Goal: Information Seeking & Learning: Learn about a topic

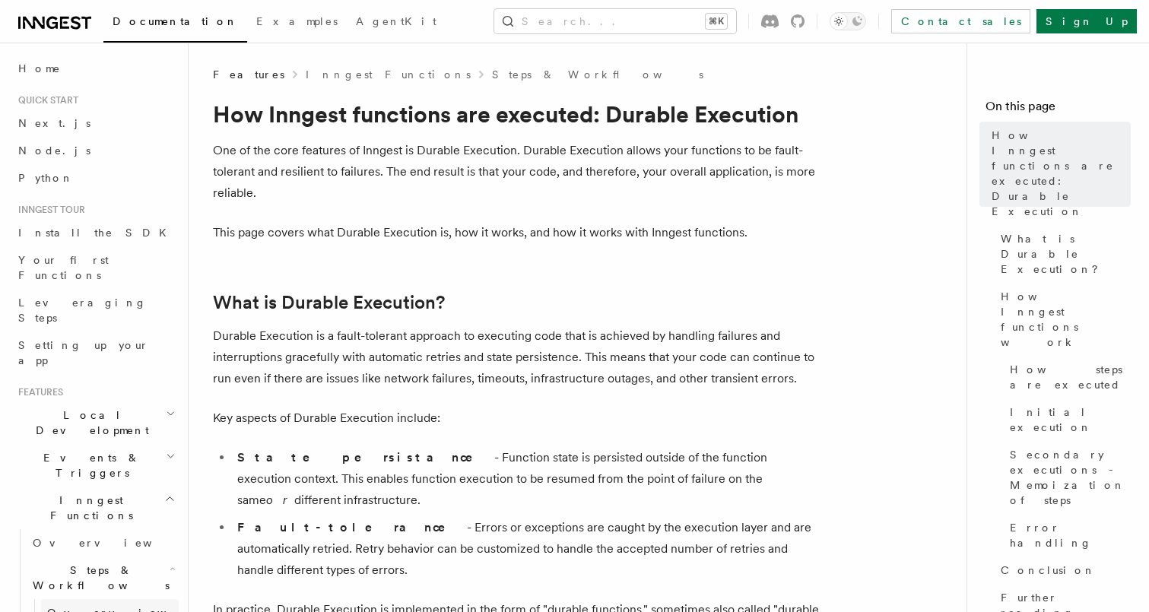
click at [78, 607] on span "Overview" at bounding box center [125, 613] width 157 height 12
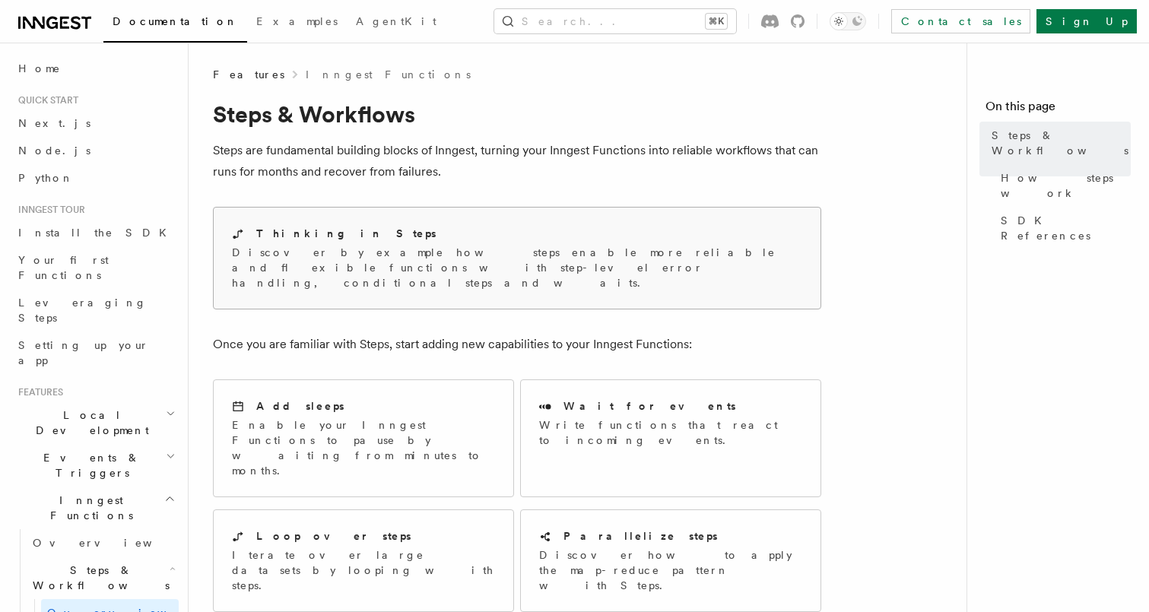
click at [347, 246] on p "Discover by example how steps enable more reliable and flexible functions with …" at bounding box center [517, 268] width 570 height 46
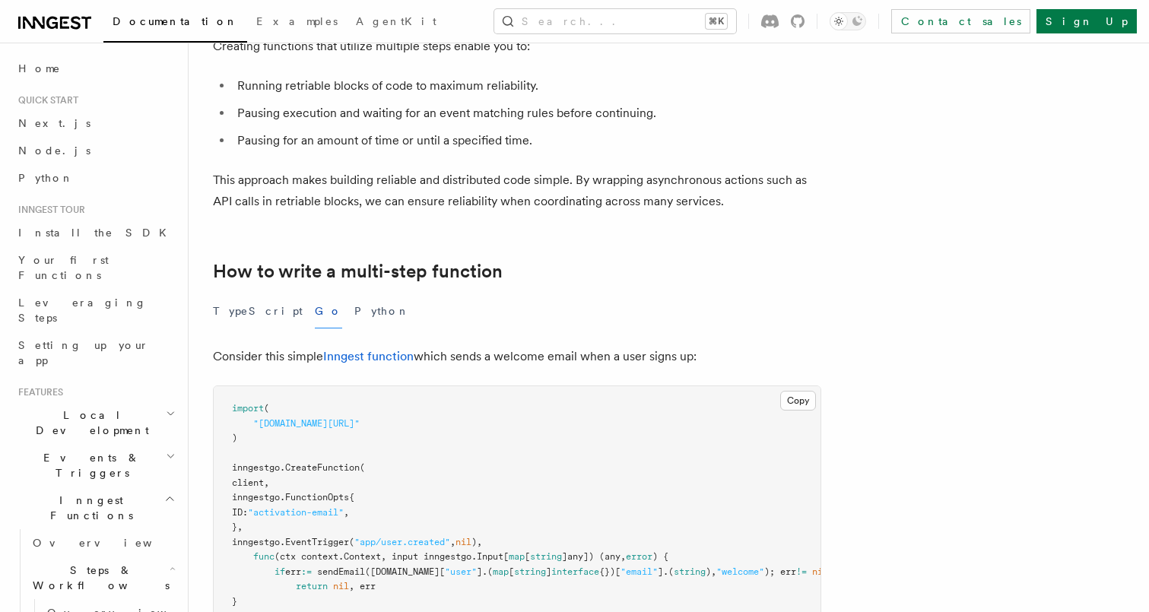
scroll to position [301, 0]
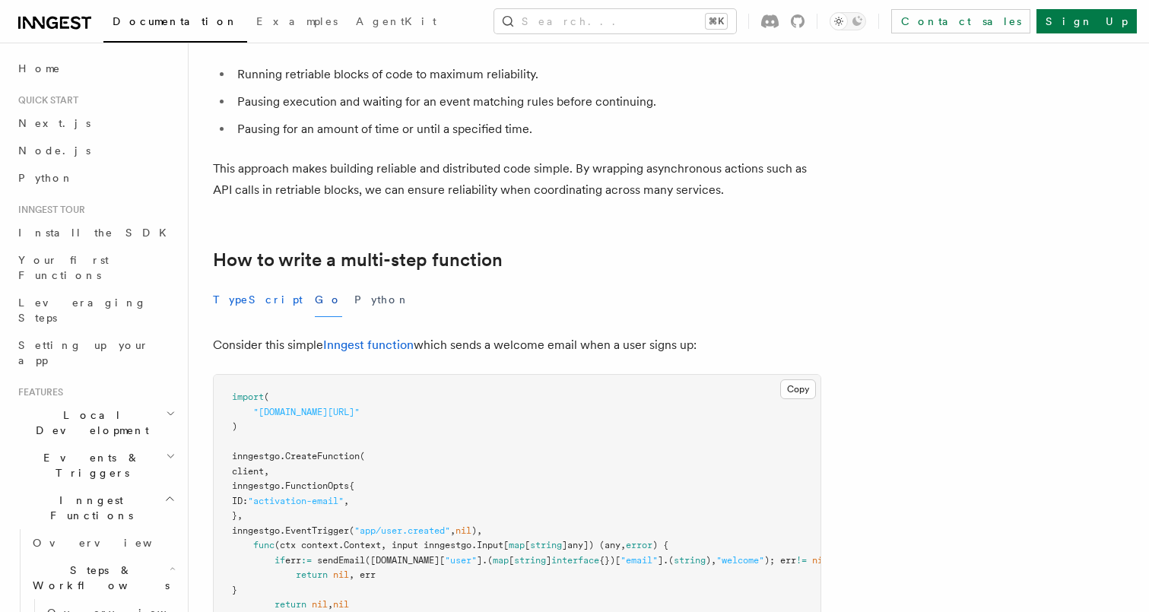
click at [241, 303] on button "TypeScript" at bounding box center [258, 300] width 90 height 34
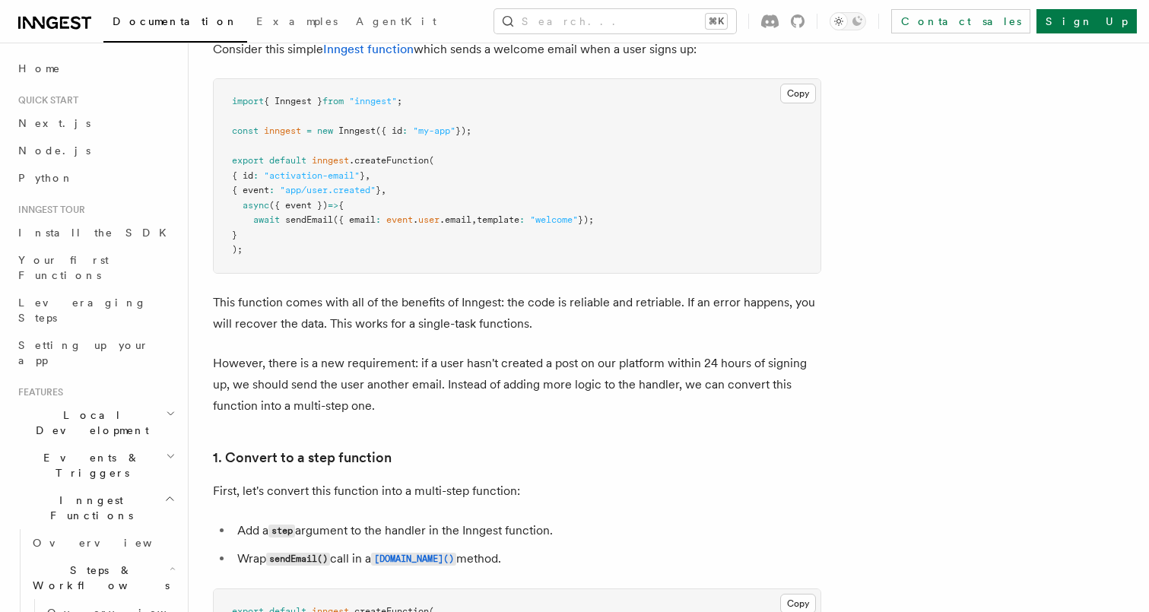
scroll to position [601, 0]
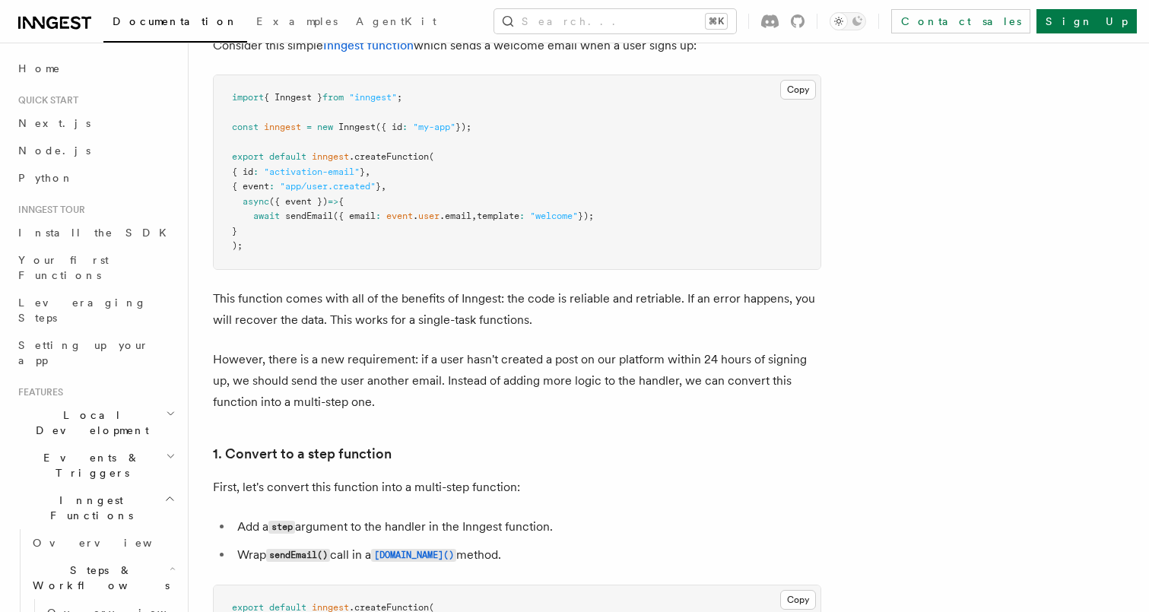
click at [345, 373] on p "However, there is a new requirement: if a user hasn't created a post on our pla…" at bounding box center [517, 381] width 608 height 64
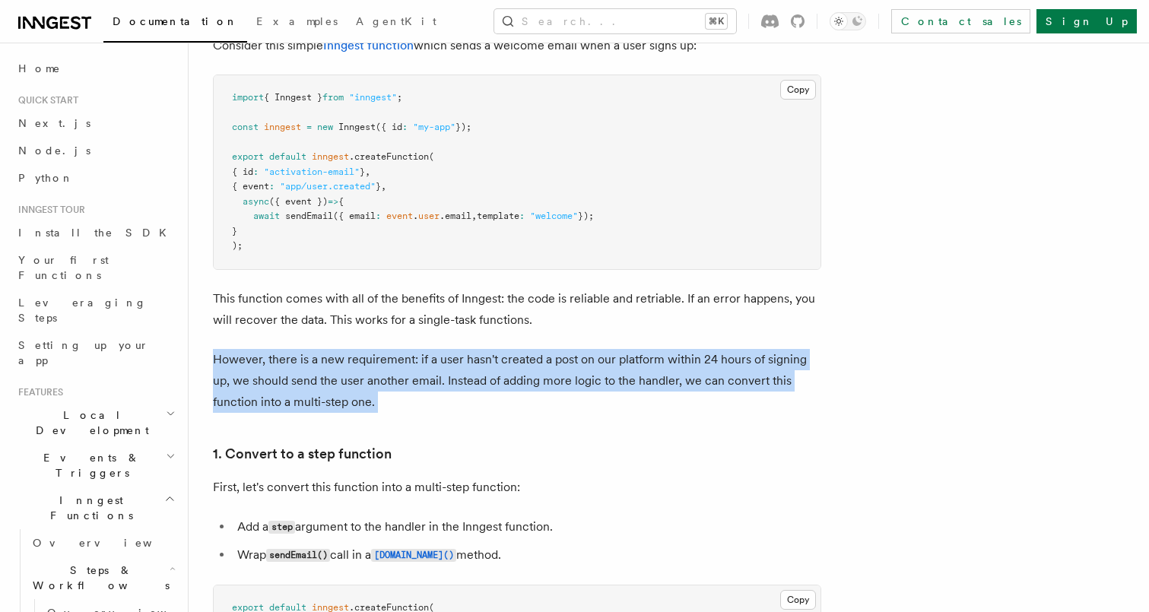
click at [334, 383] on p "However, there is a new requirement: if a user hasn't created a post on our pla…" at bounding box center [517, 381] width 608 height 64
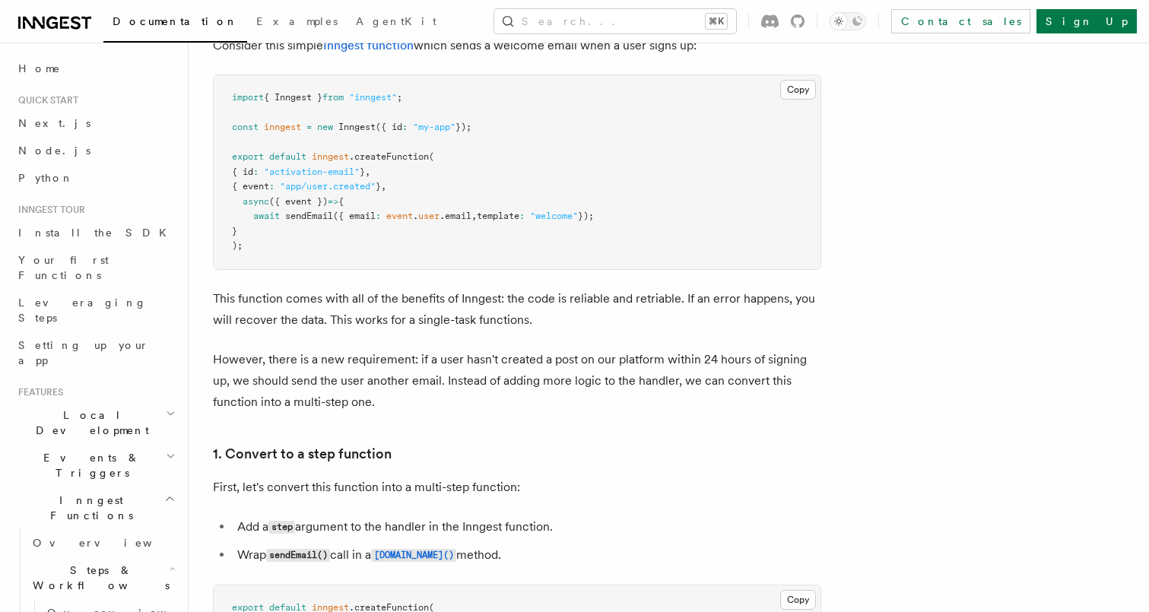
click at [334, 383] on p "However, there is a new requirement: if a user hasn't created a post on our pla…" at bounding box center [517, 381] width 608 height 64
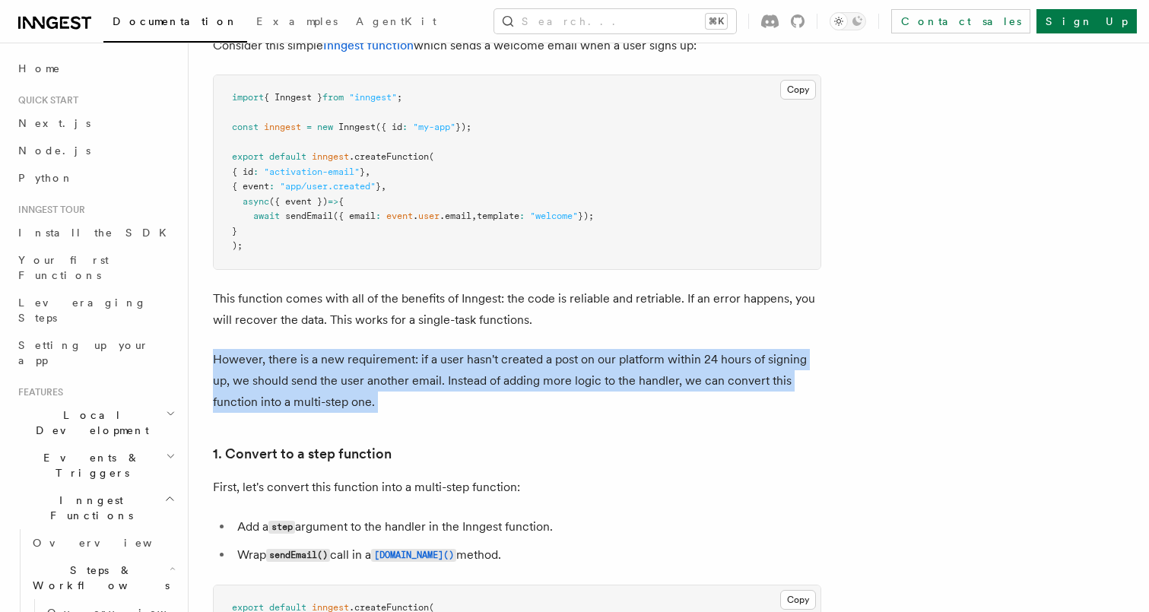
click at [313, 392] on p "However, there is a new requirement: if a user hasn't created a post on our pla…" at bounding box center [517, 381] width 608 height 64
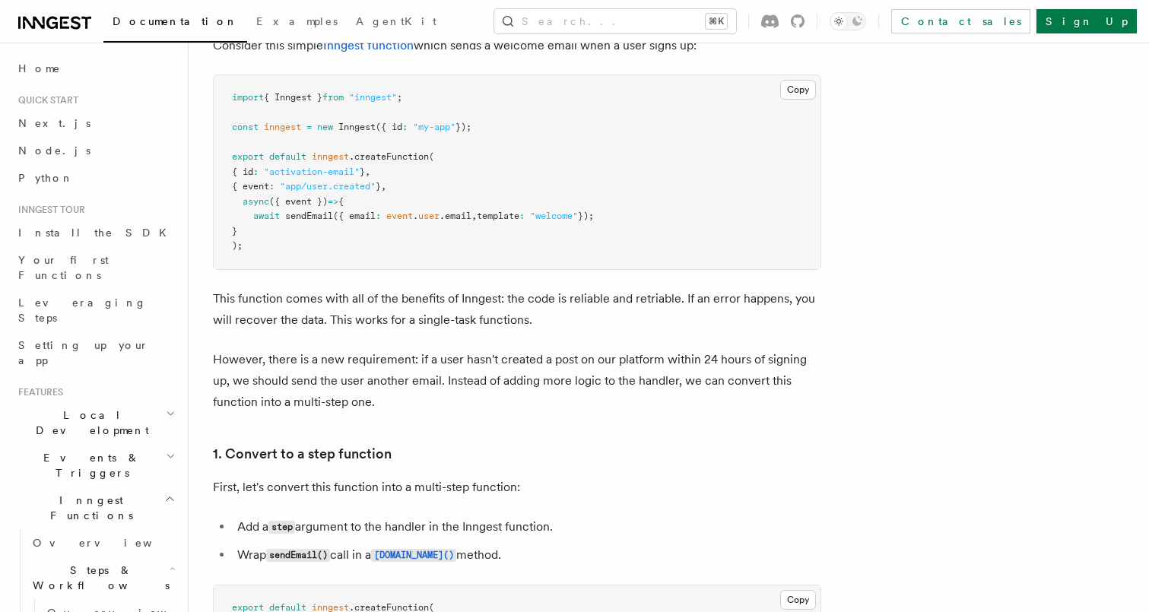
click at [313, 392] on p "However, there is a new requirement: if a user hasn't created a post on our pla…" at bounding box center [517, 381] width 608 height 64
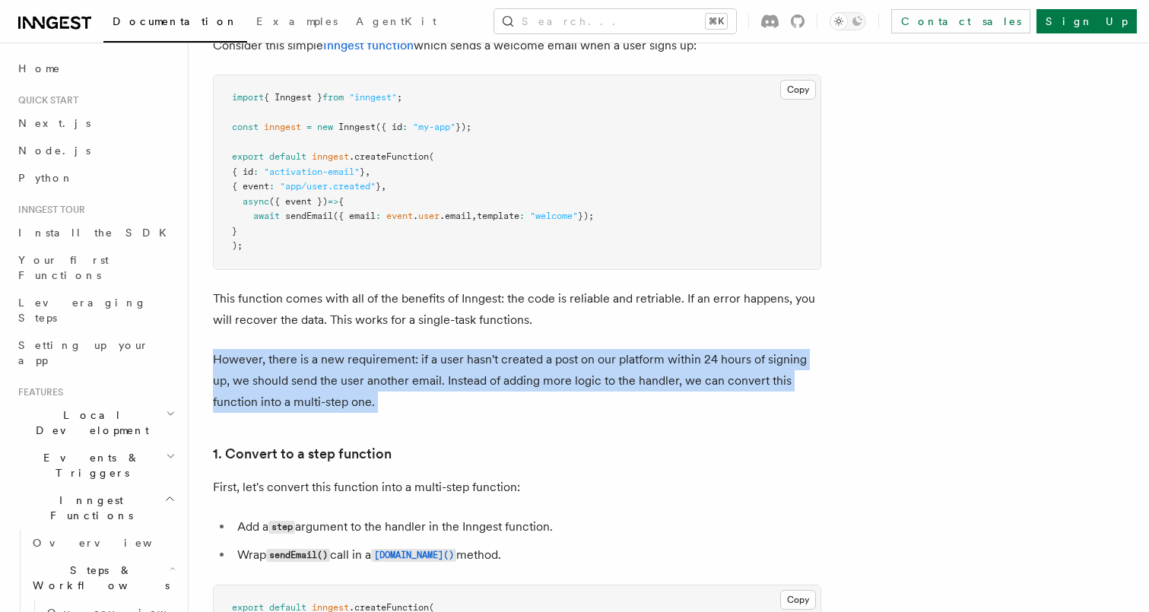
click at [298, 401] on p "However, there is a new requirement: if a user hasn't created a post on our pla…" at bounding box center [517, 381] width 608 height 64
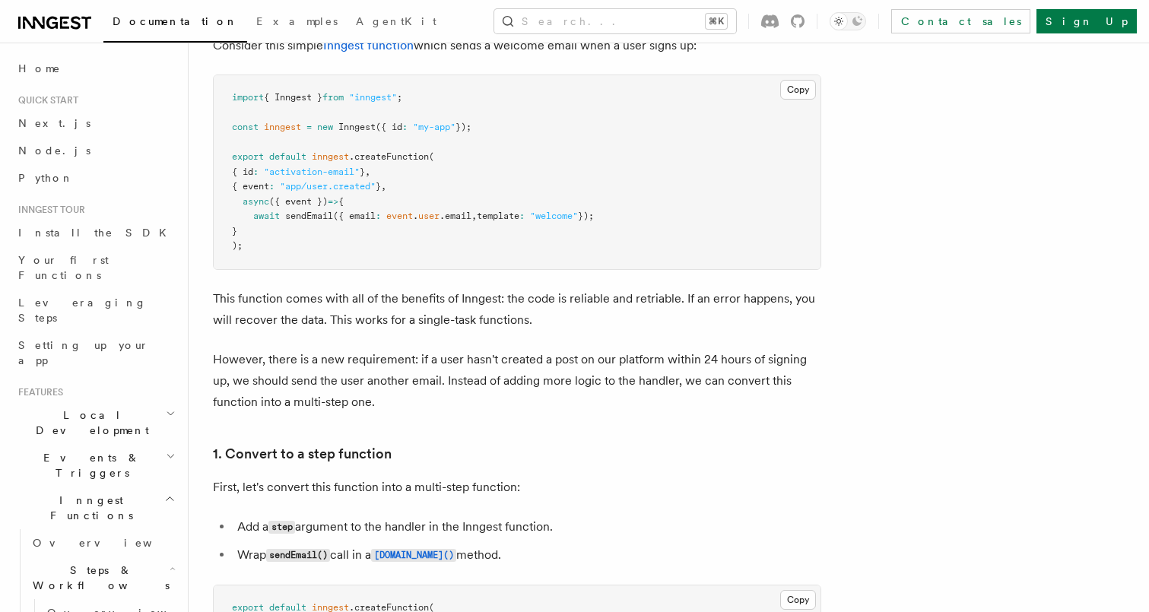
click at [298, 401] on p "However, there is a new requirement: if a user hasn't created a post on our pla…" at bounding box center [517, 381] width 608 height 64
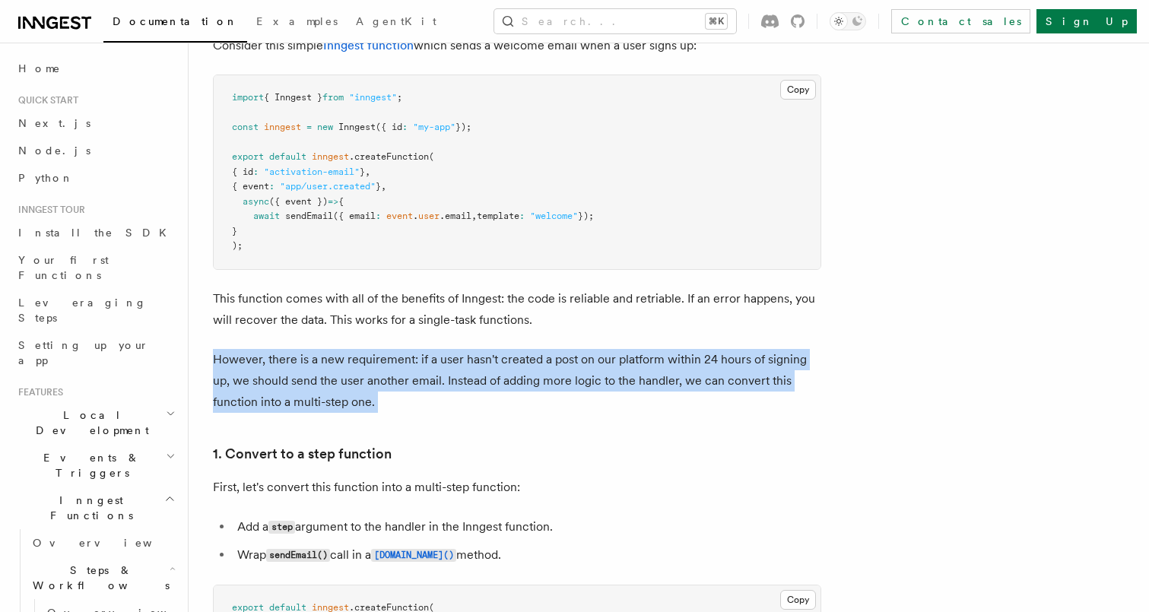
click at [285, 406] on p "However, there is a new requirement: if a user hasn't created a post on our pla…" at bounding box center [517, 381] width 608 height 64
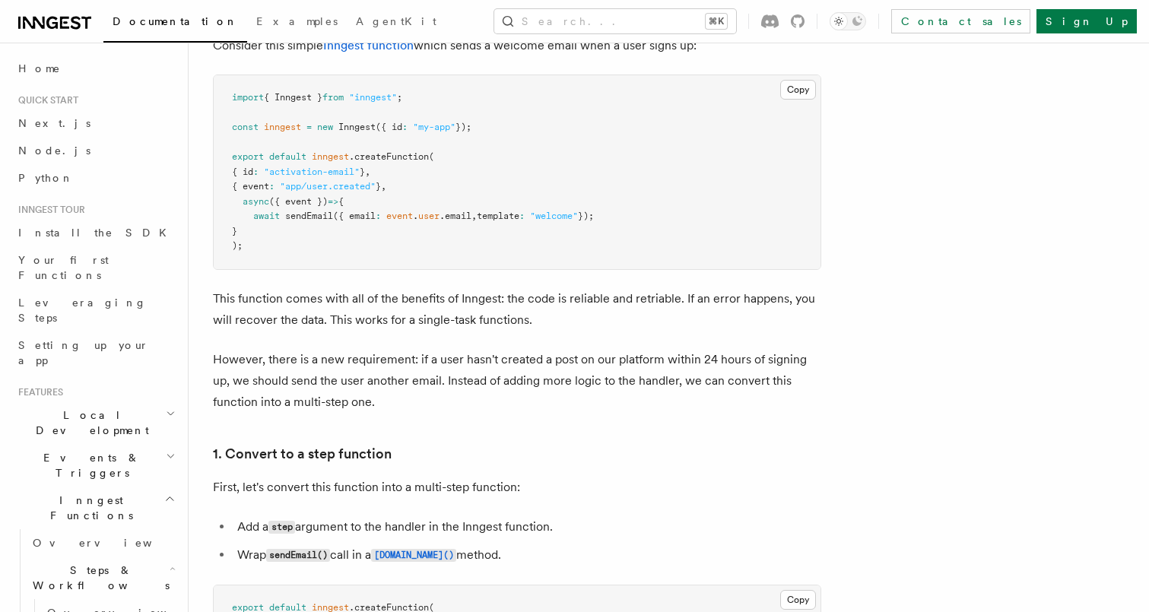
click at [285, 406] on p "However, there is a new requirement: if a user hasn't created a post on our pla…" at bounding box center [517, 381] width 608 height 64
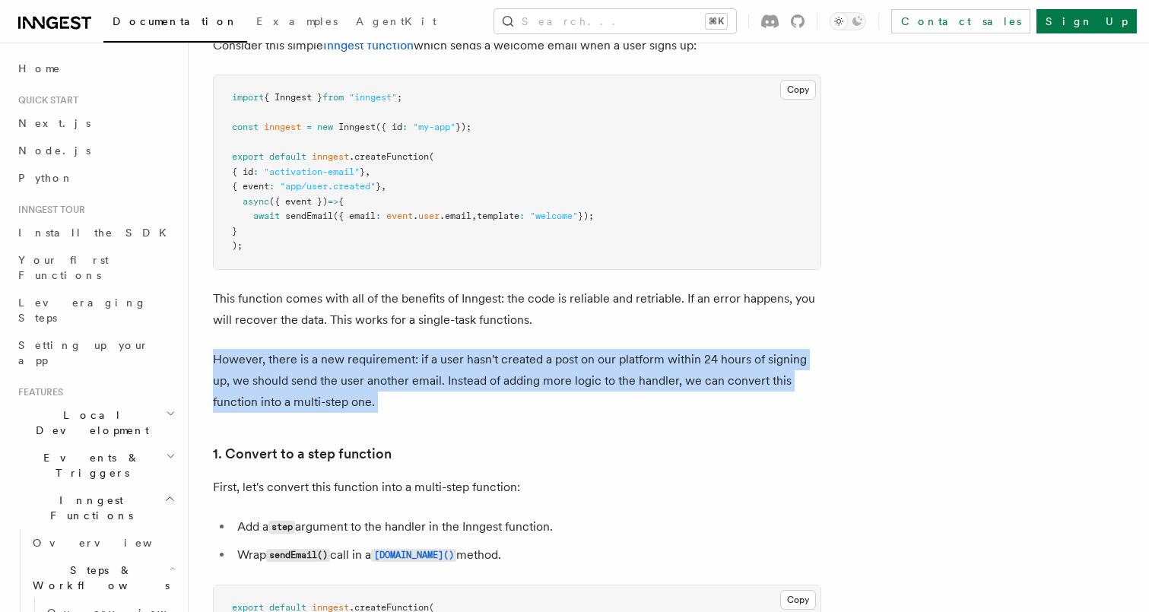
click at [270, 398] on p "However, there is a new requirement: if a user hasn't created a post on our pla…" at bounding box center [517, 381] width 608 height 64
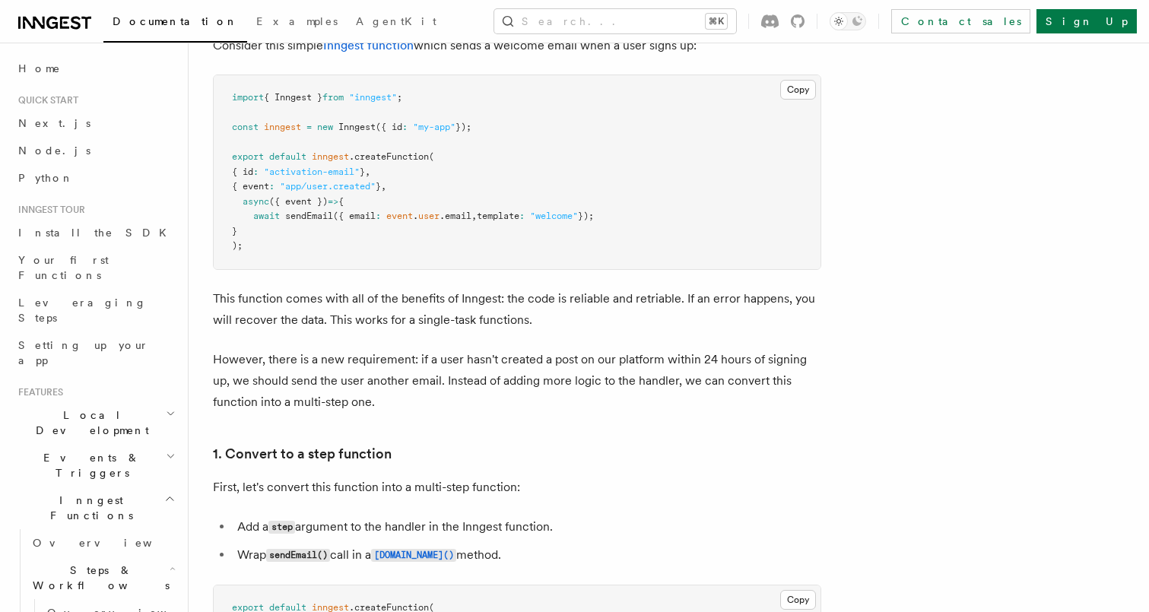
click at [270, 398] on p "However, there is a new requirement: if a user hasn't created a post on our pla…" at bounding box center [517, 381] width 608 height 64
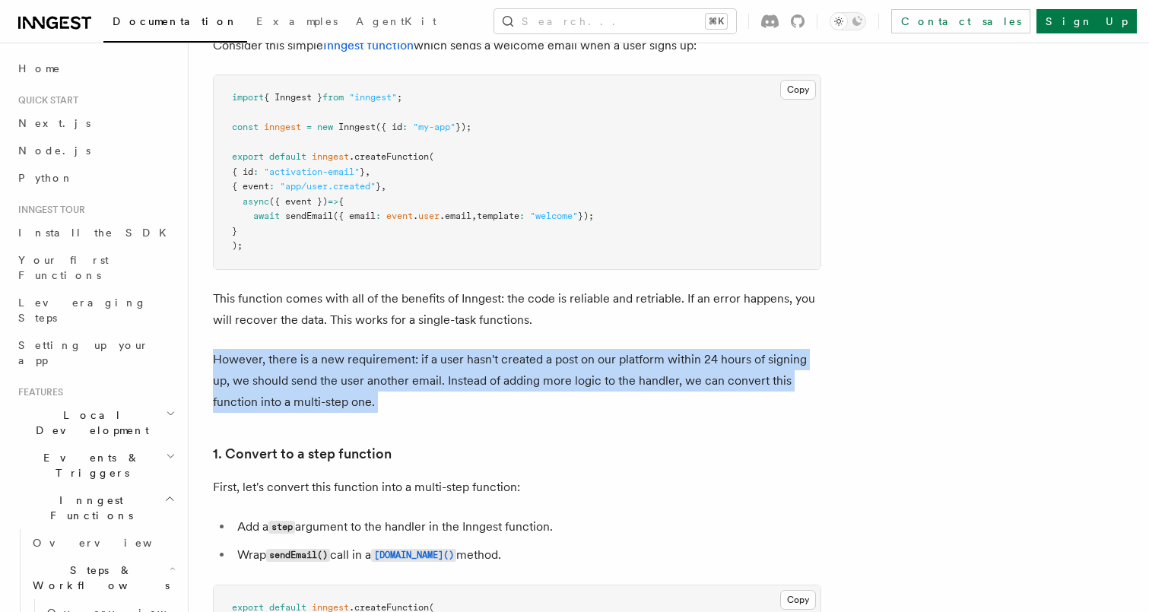
click at [258, 400] on p "However, there is a new requirement: if a user hasn't created a post on our pla…" at bounding box center [517, 381] width 608 height 64
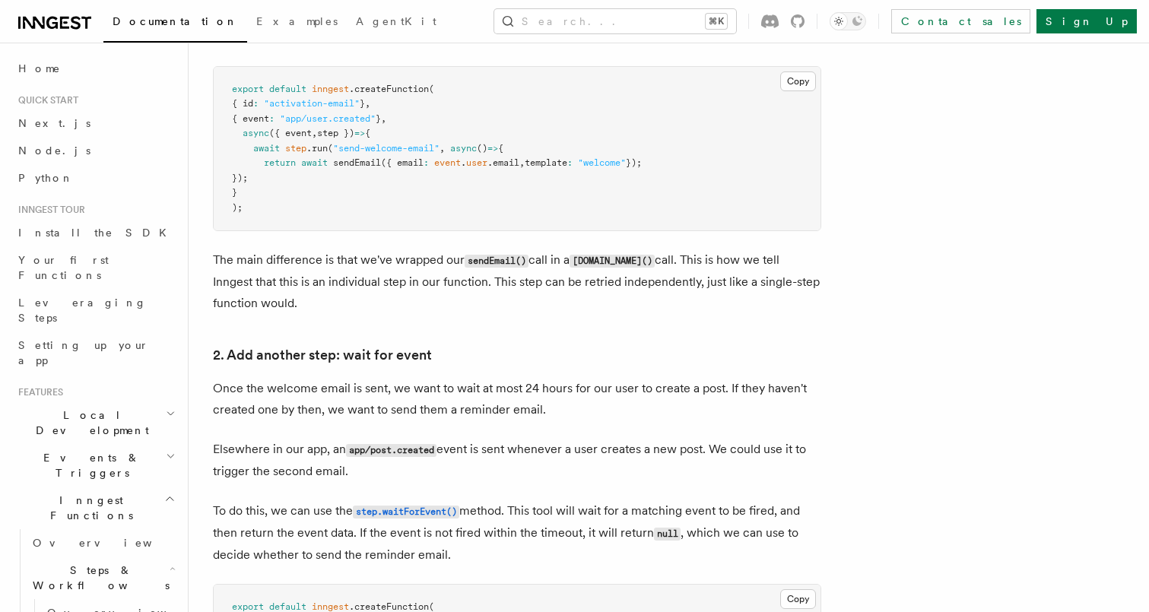
scroll to position [1126, 0]
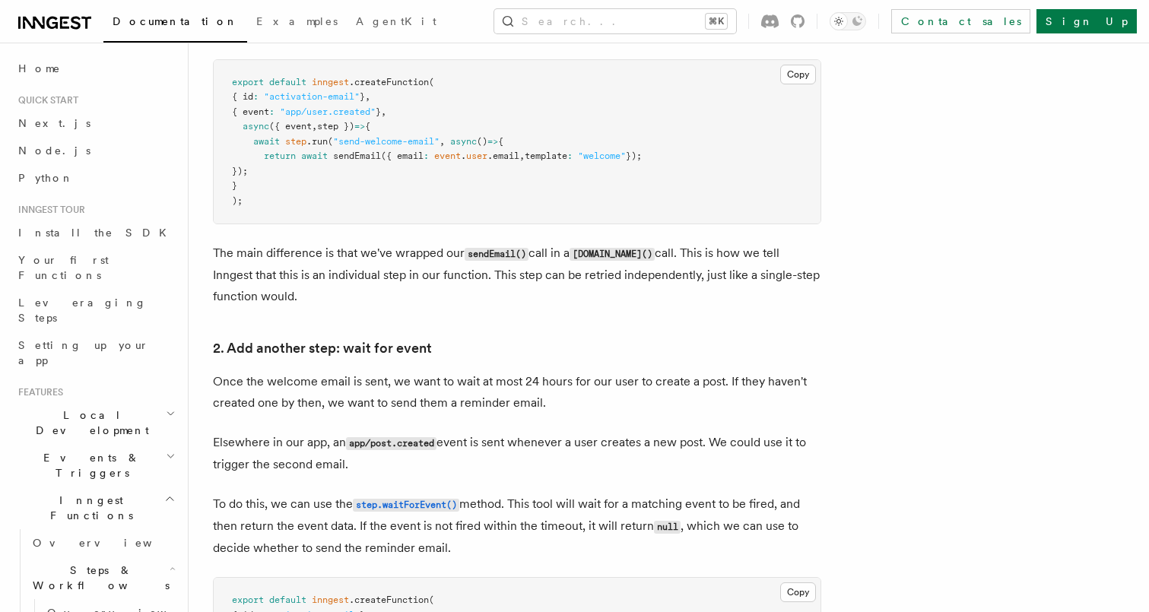
click at [295, 392] on p "Once the welcome email is sent, we want to wait at most 24 hours for our user t…" at bounding box center [517, 392] width 608 height 43
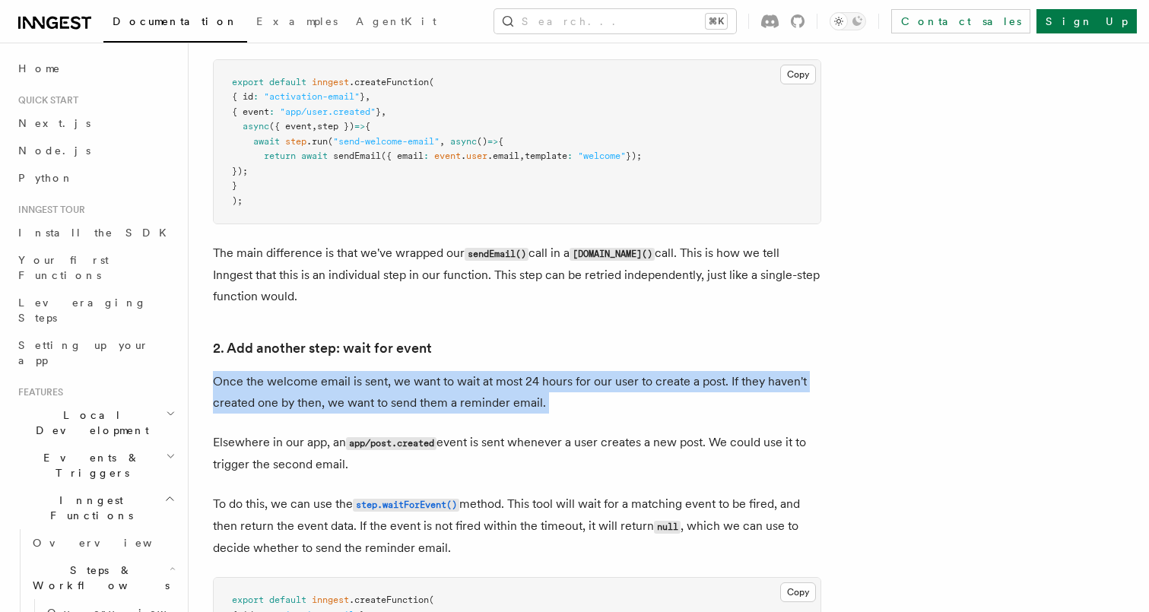
click at [286, 394] on p "Once the welcome email is sent, we want to wait at most 24 hours for our user t…" at bounding box center [517, 392] width 608 height 43
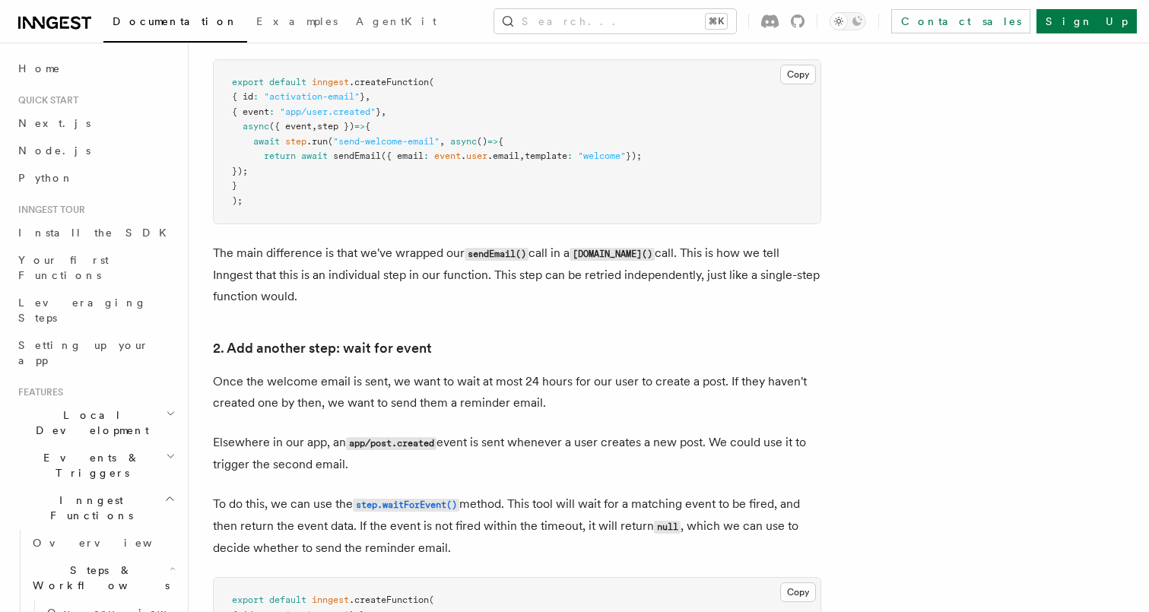
click at [286, 394] on p "Once the welcome email is sent, we want to wait at most 24 hours for our user t…" at bounding box center [517, 392] width 608 height 43
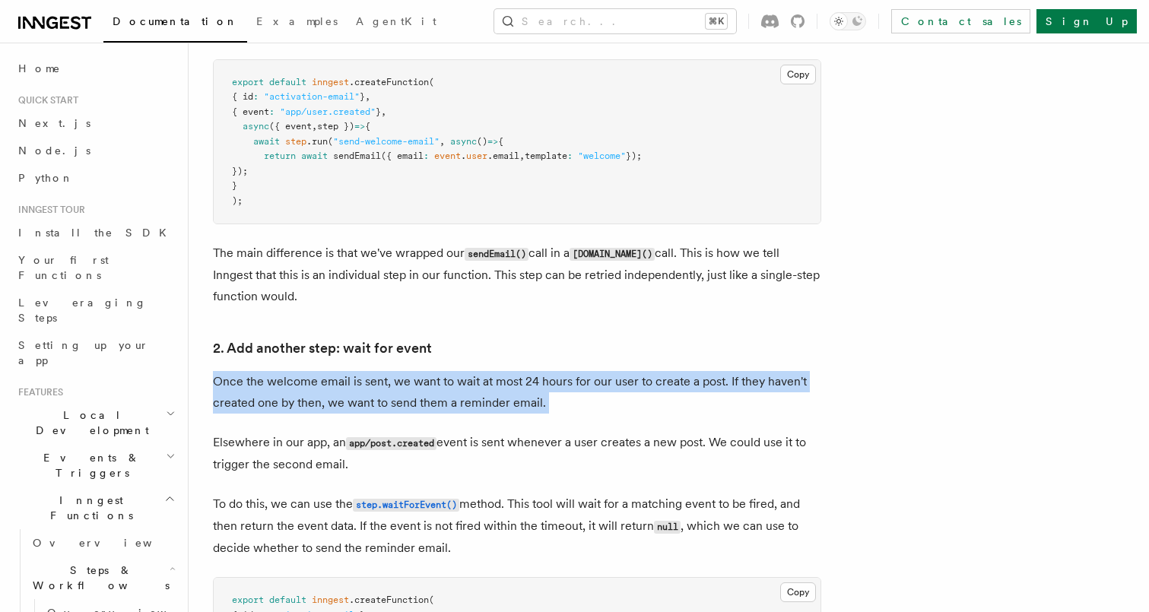
click at [279, 371] on p "Once the welcome email is sent, we want to wait at most 24 hours for our user t…" at bounding box center [517, 392] width 608 height 43
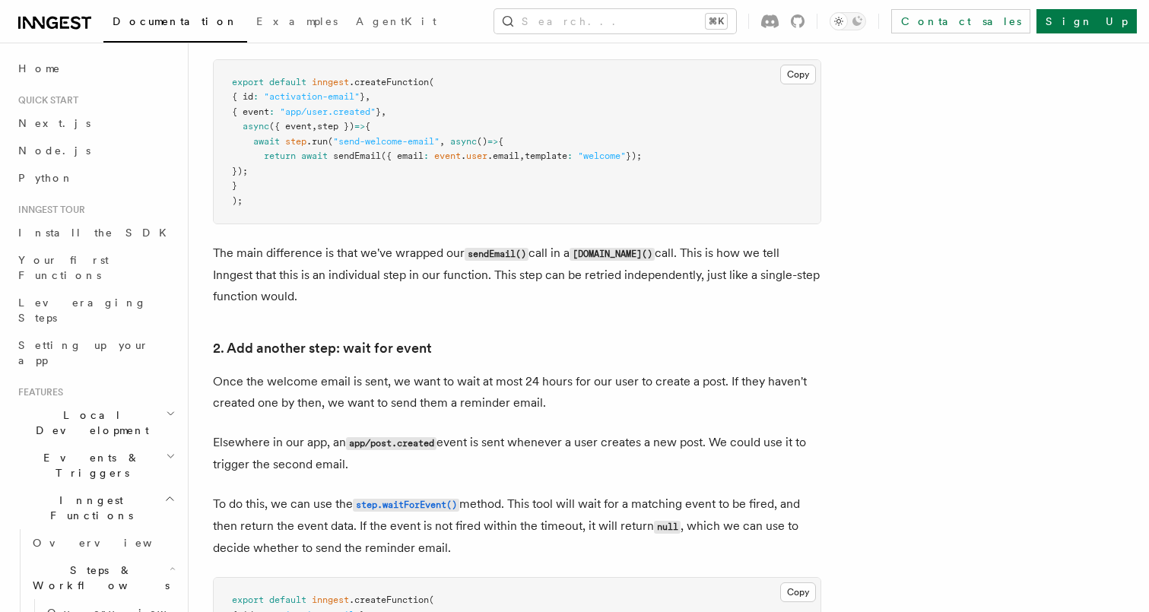
click at [279, 371] on p "Once the welcome email is sent, we want to wait at most 24 hours for our user t…" at bounding box center [517, 392] width 608 height 43
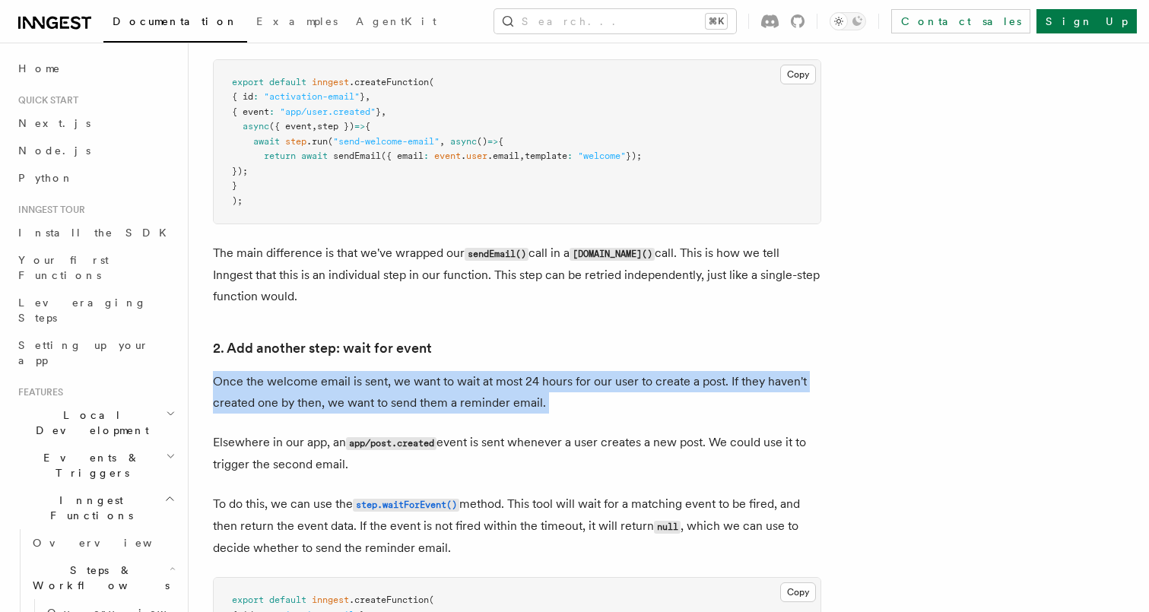
click at [267, 378] on p "Once the welcome email is sent, we want to wait at most 24 hours for our user t…" at bounding box center [517, 392] width 608 height 43
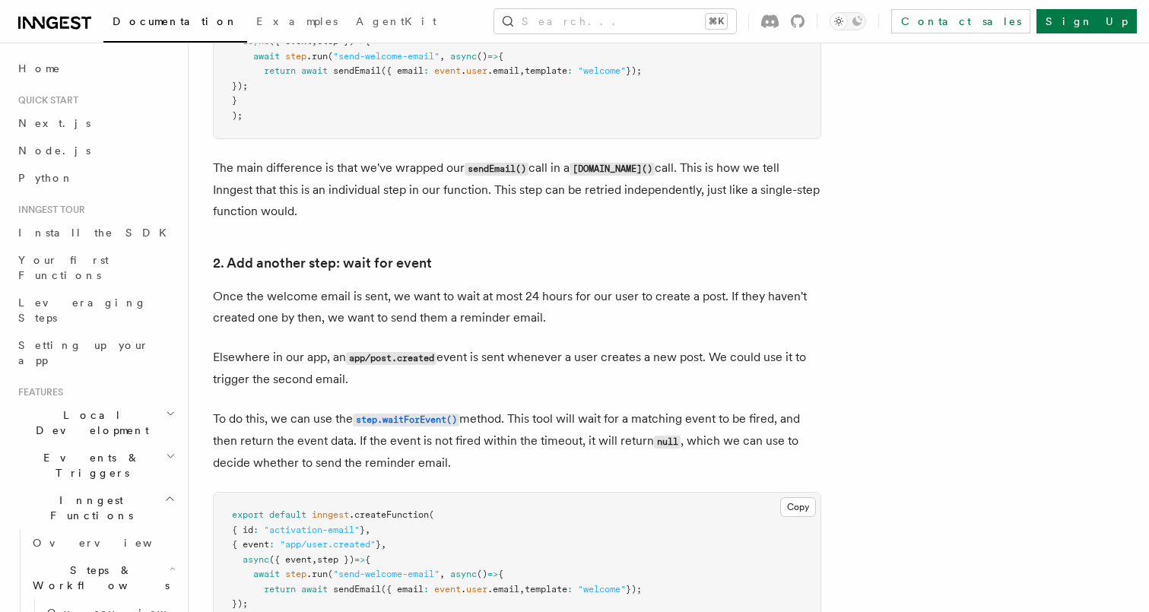
scroll to position [1217, 0]
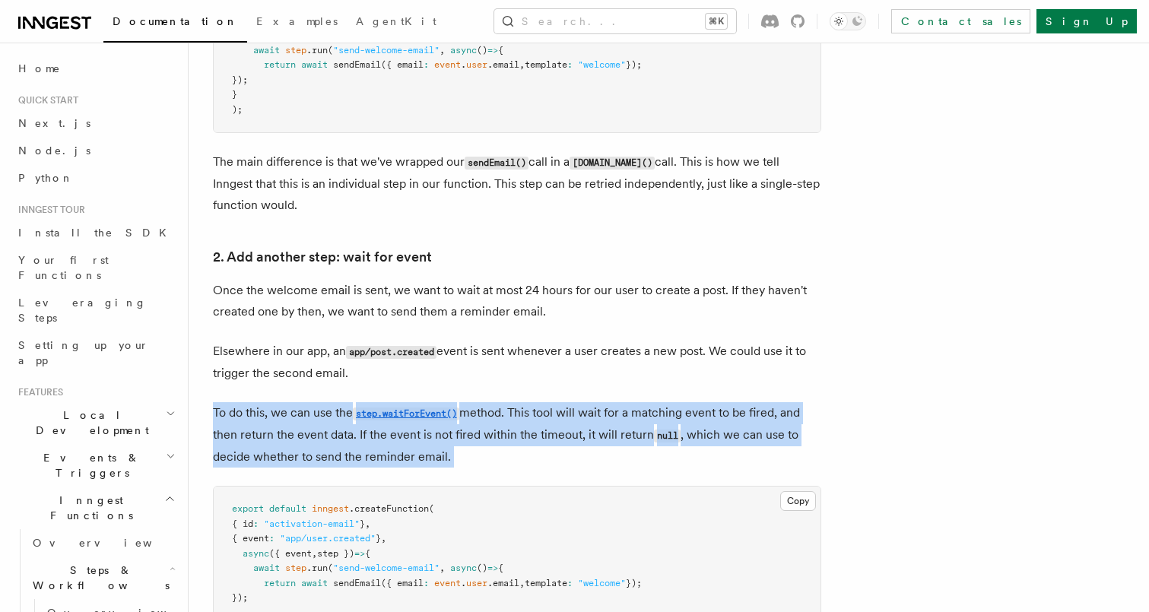
click at [285, 359] on p "Elsewhere in our app, an app/post.created event is sent whenever a user creates…" at bounding box center [517, 362] width 608 height 43
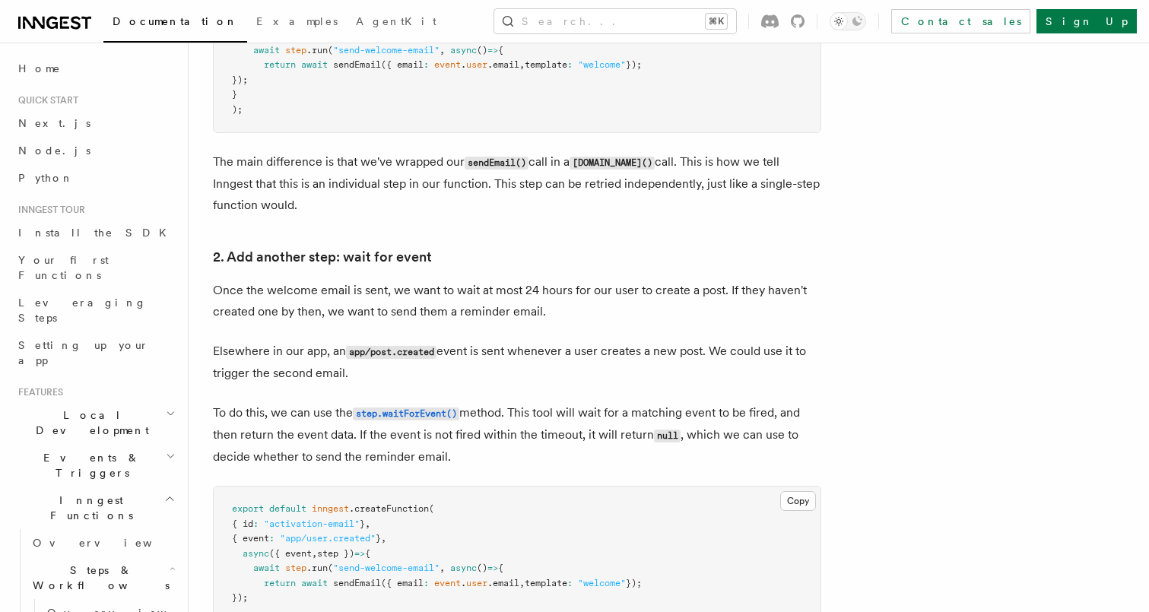
click at [285, 359] on p "Elsewhere in our app, an app/post.created event is sent whenever a user creates…" at bounding box center [517, 362] width 608 height 43
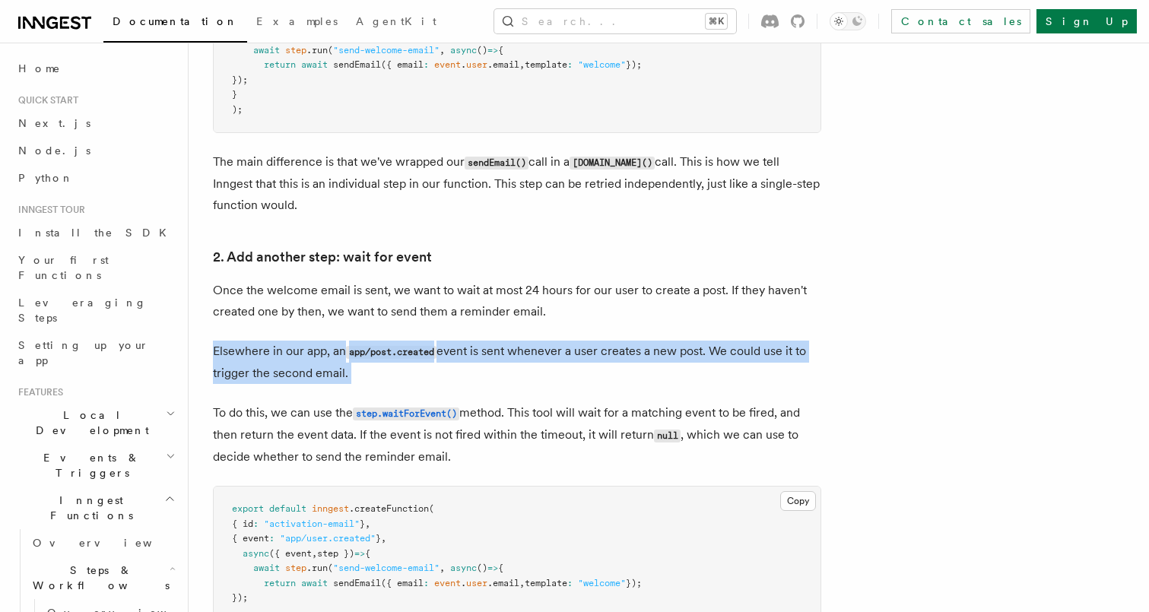
click at [285, 359] on p "Elsewhere in our app, an app/post.created event is sent whenever a user creates…" at bounding box center [517, 362] width 608 height 43
click at [276, 368] on p "Elsewhere in our app, an app/post.created event is sent whenever a user creates…" at bounding box center [517, 362] width 608 height 43
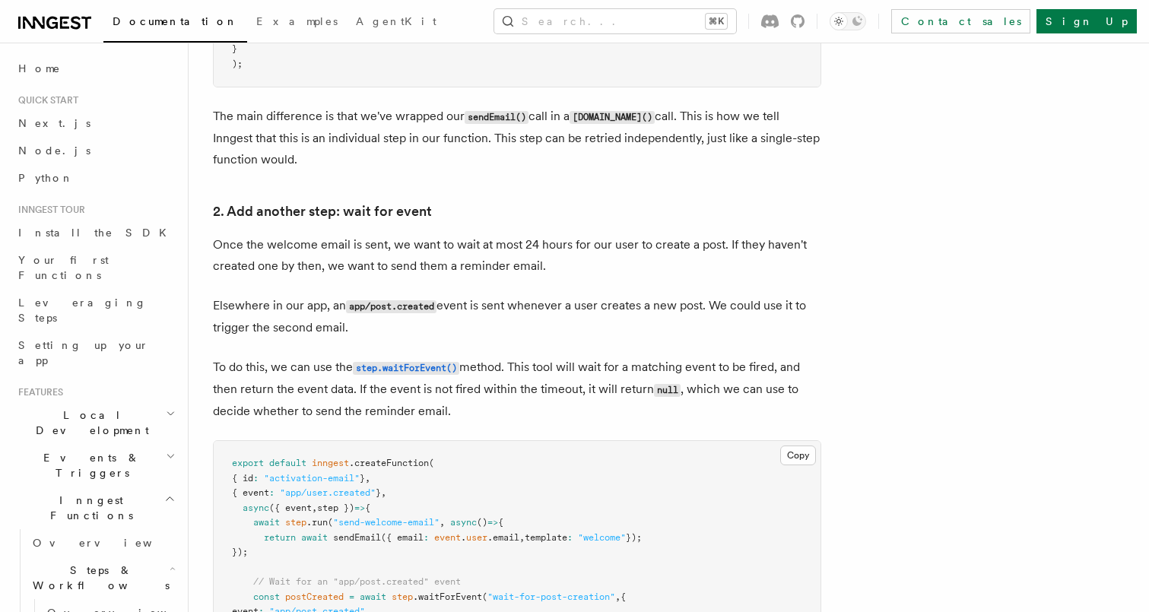
scroll to position [1270, 0]
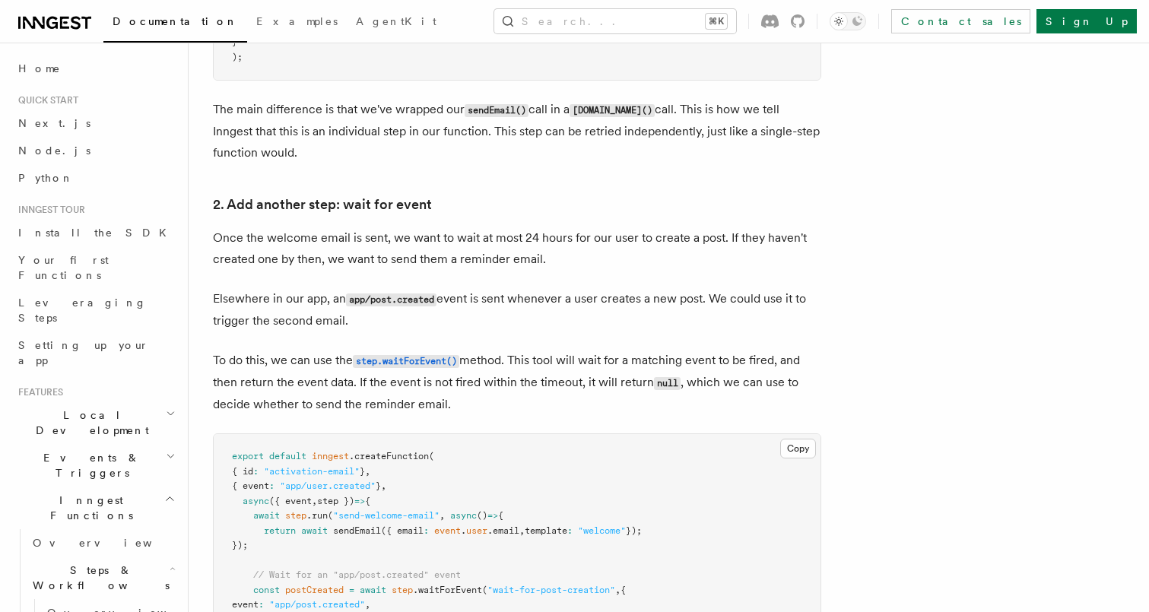
click at [276, 368] on p "To do this, we can use the step.waitForEvent() method. This tool will wait for …" at bounding box center [517, 382] width 608 height 65
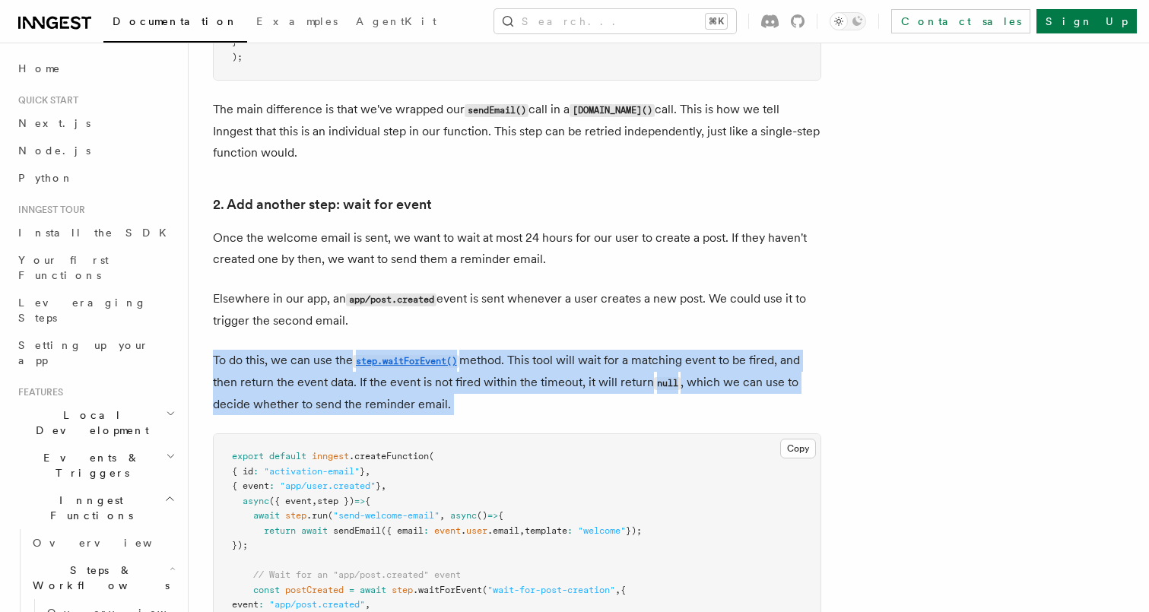
click at [258, 376] on p "To do this, we can use the step.waitForEvent() method. This tool will wait for …" at bounding box center [517, 382] width 608 height 65
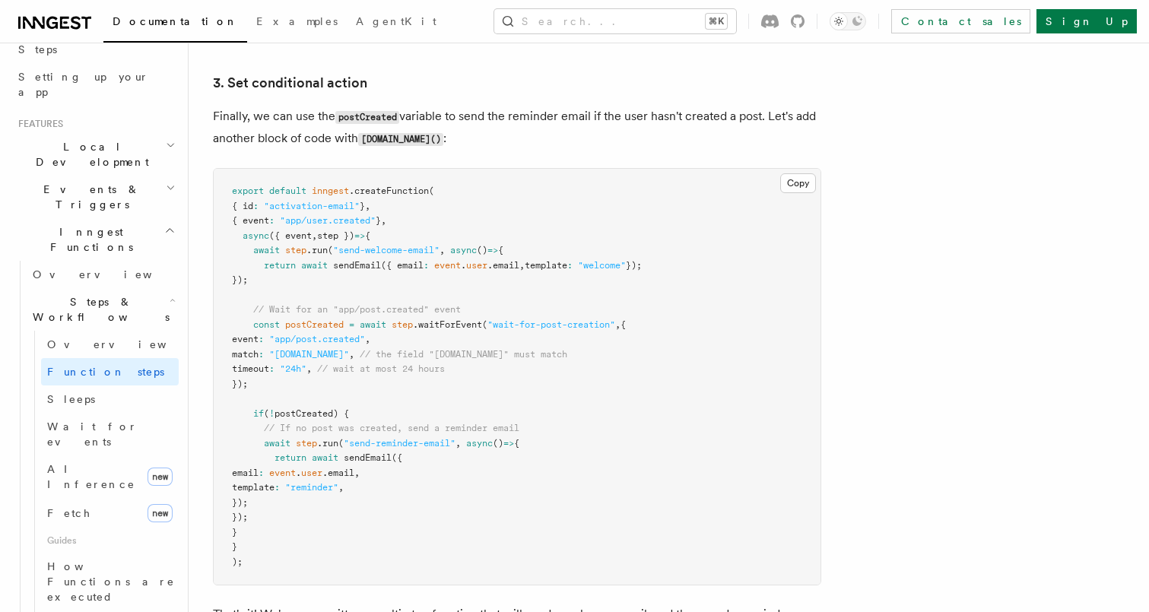
scroll to position [2044, 0]
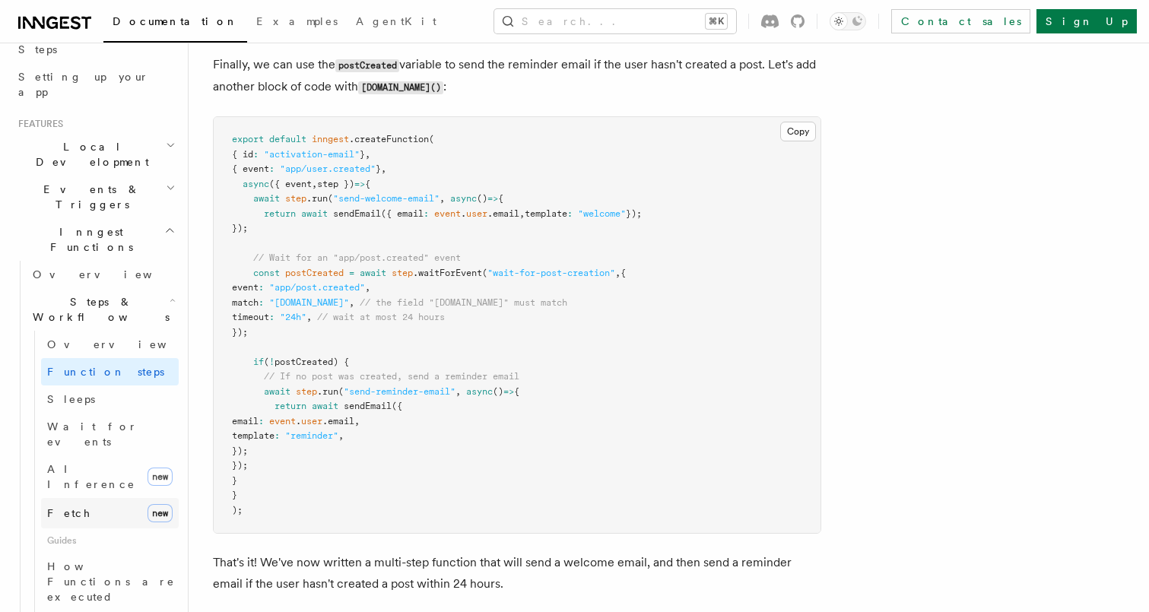
click at [93, 498] on link "Fetch new" at bounding box center [110, 513] width 138 height 30
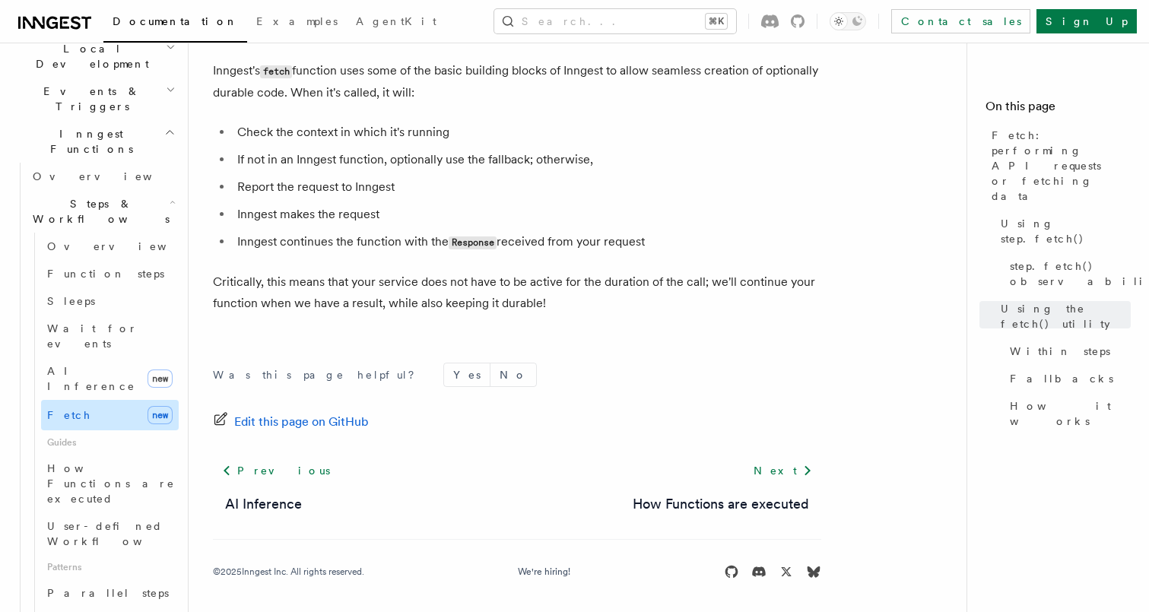
scroll to position [381, 0]
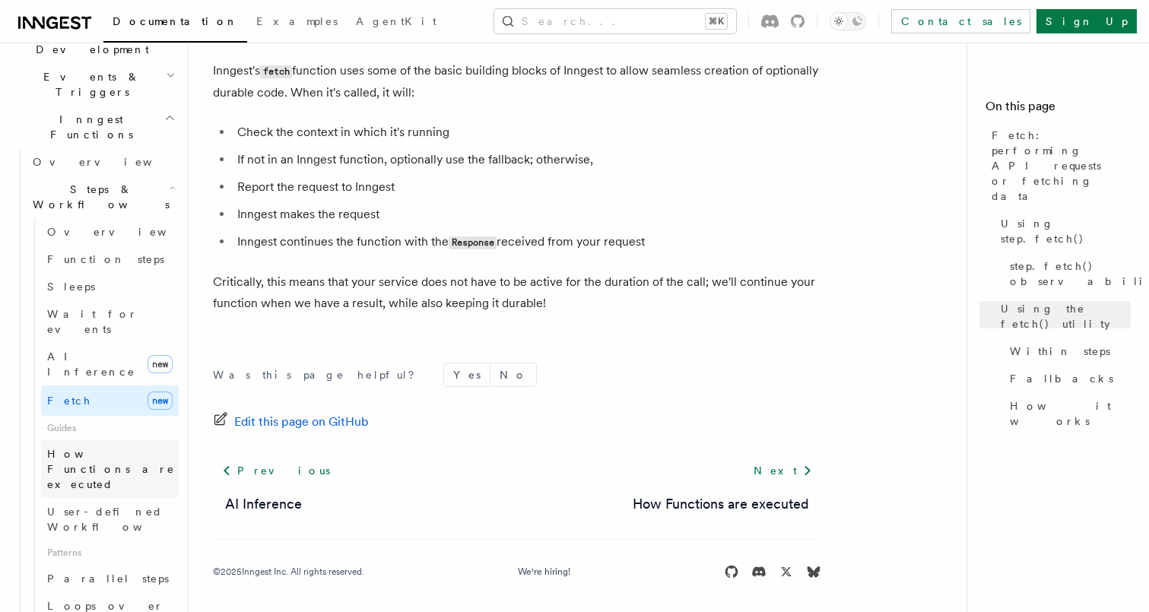
click at [107, 446] on span "How Functions are executed" at bounding box center [113, 469] width 132 height 46
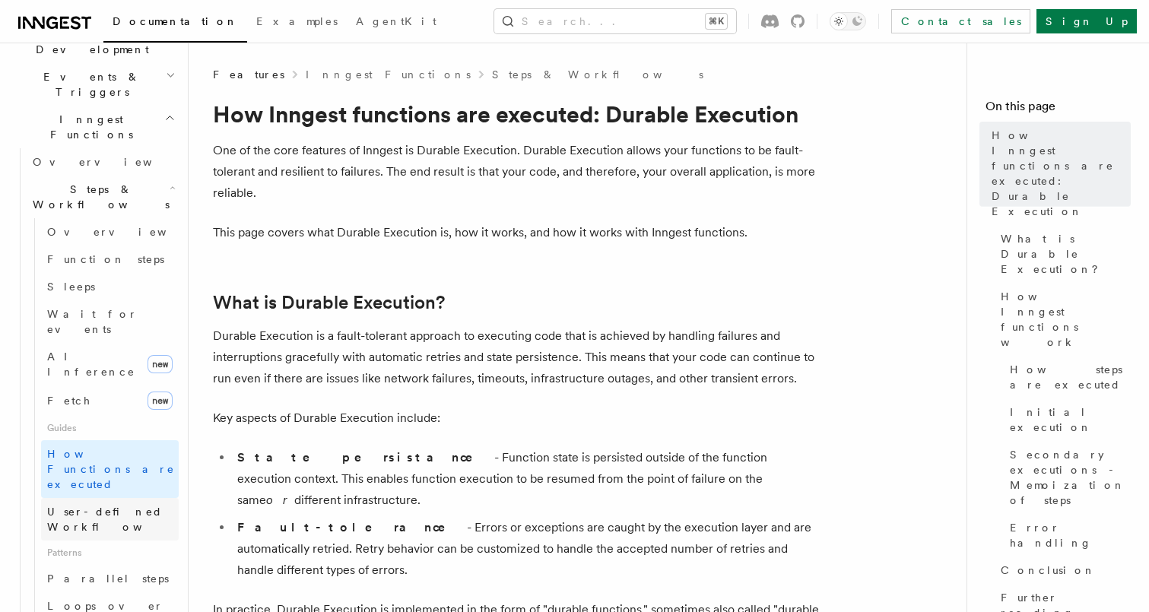
click at [103, 498] on link "User-defined Workflows" at bounding box center [110, 519] width 138 height 43
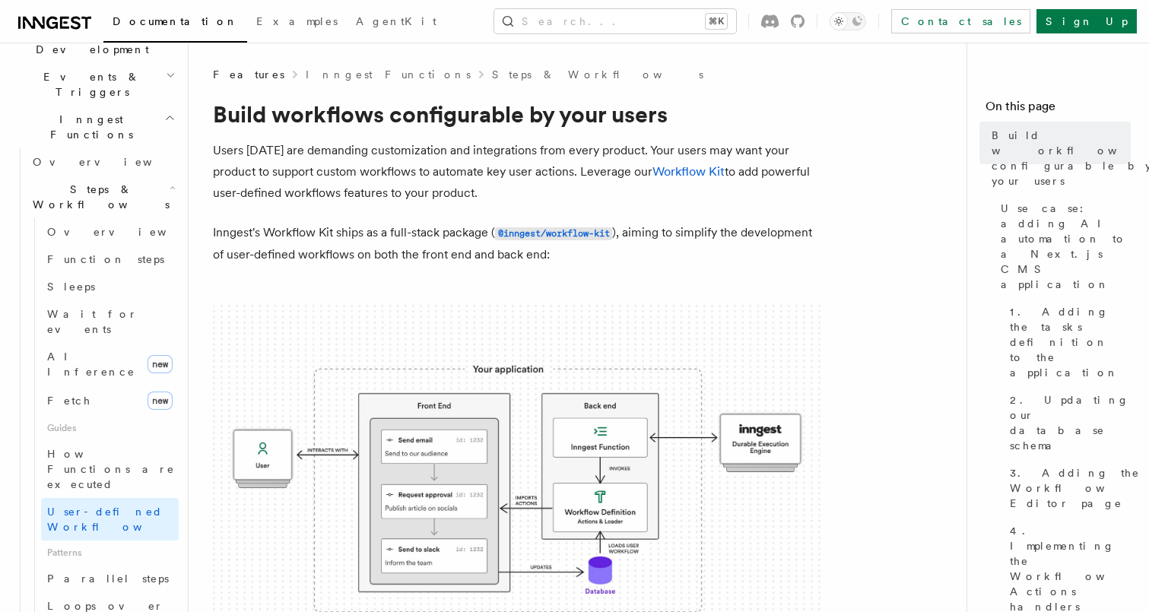
click at [384, 184] on p "Users today are demanding customization and integrations from every product. Yo…" at bounding box center [517, 172] width 608 height 64
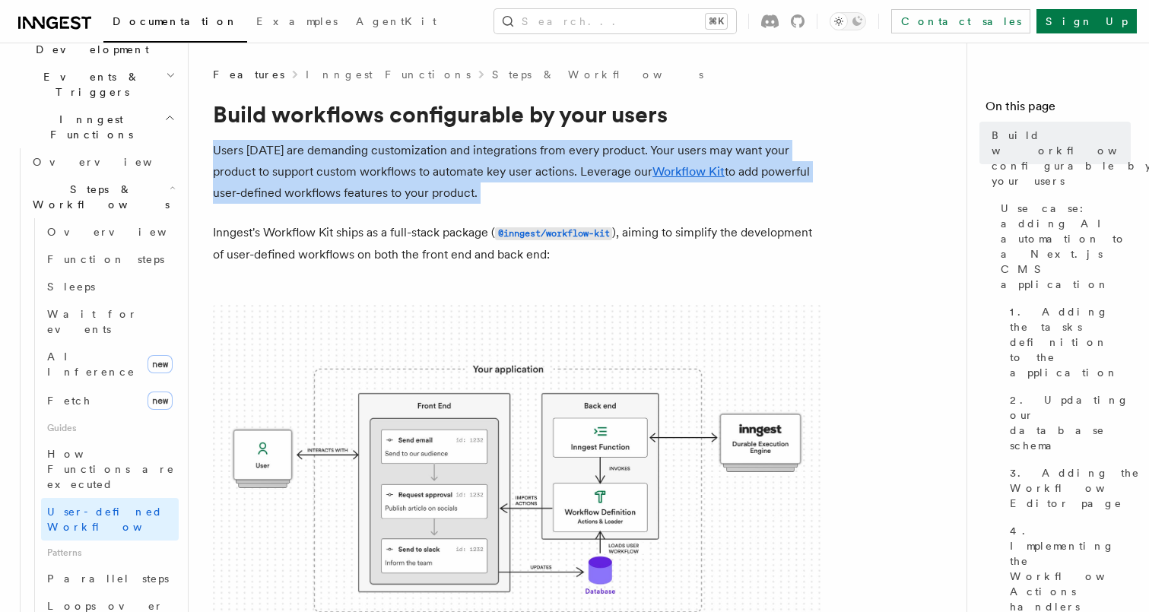
click at [361, 188] on p "Users today are demanding customization and integrations from every product. Yo…" at bounding box center [517, 172] width 608 height 64
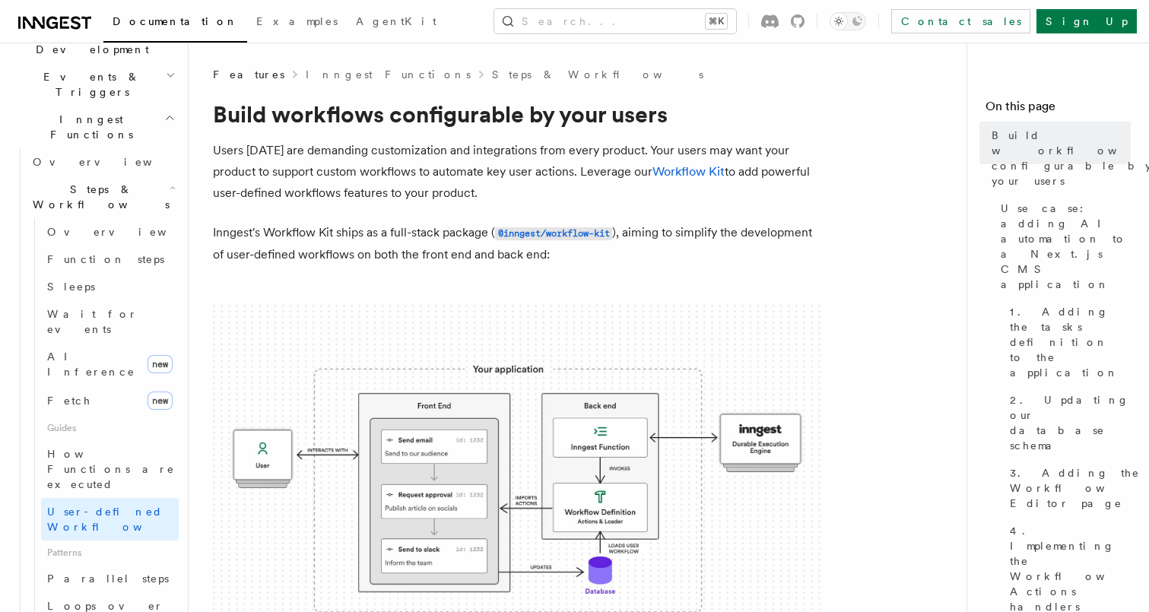
click at [361, 188] on p "Users today are demanding customization and integrations from every product. Yo…" at bounding box center [517, 172] width 608 height 64
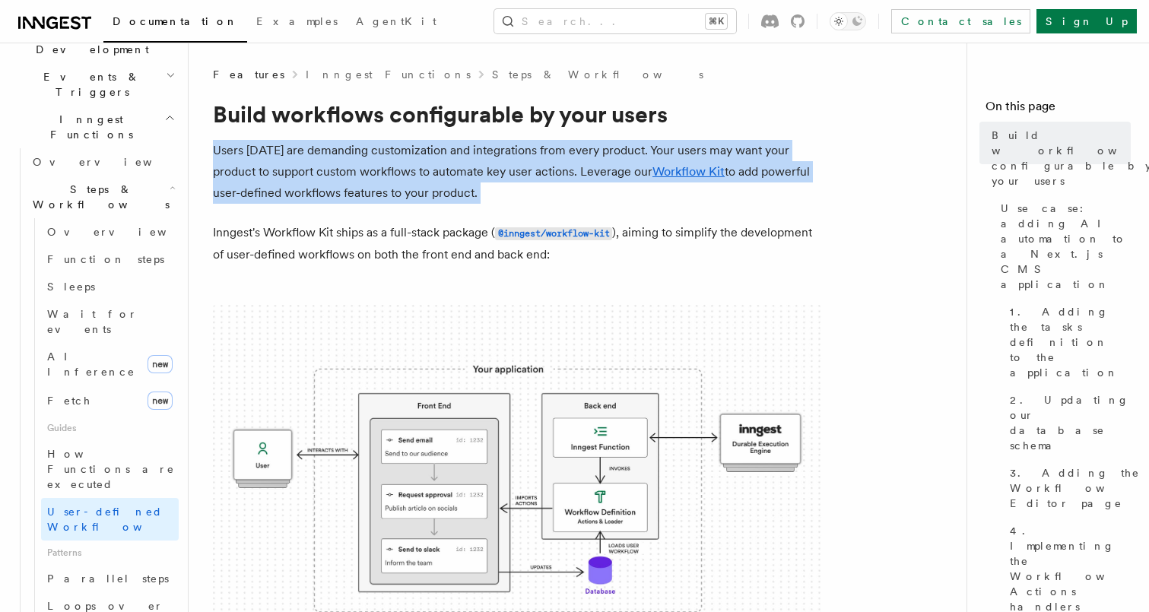
click at [545, 189] on p "Users today are demanding customization and integrations from every product. Yo…" at bounding box center [517, 172] width 608 height 64
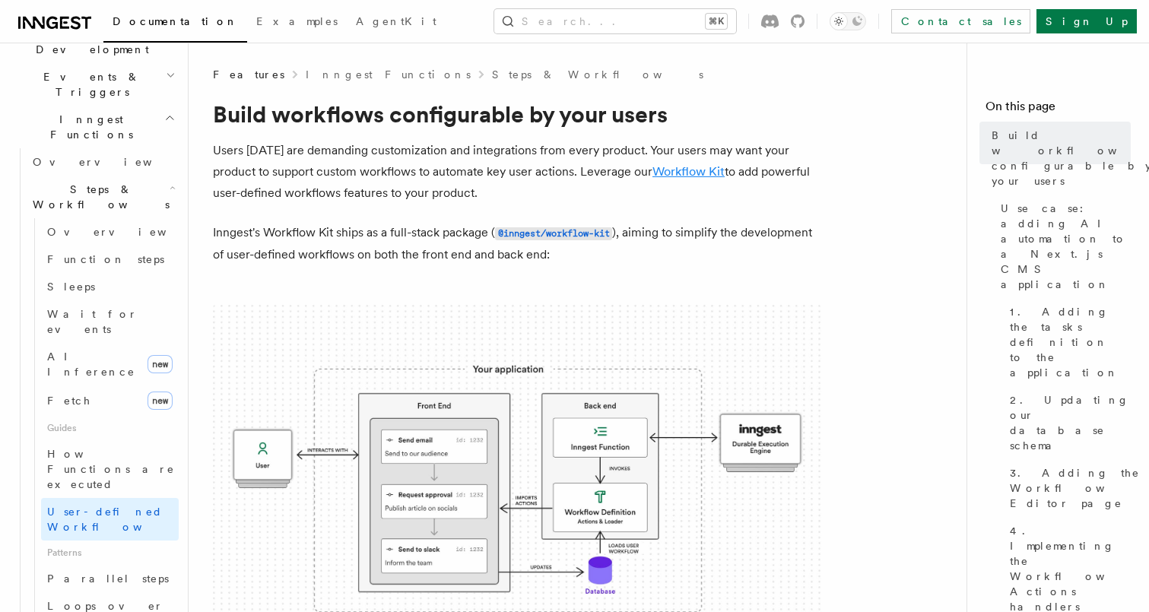
click at [682, 171] on link "Workflow Kit" at bounding box center [688, 171] width 72 height 14
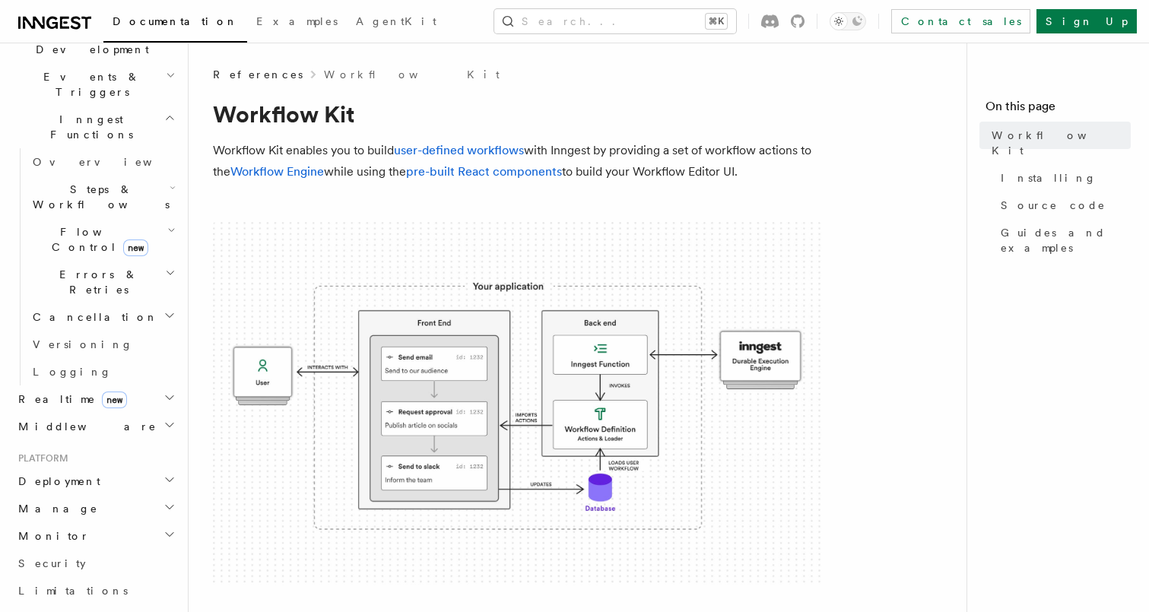
click at [374, 166] on p "Workflow Kit enables you to build user-defined workflows with Inngest by provid…" at bounding box center [517, 161] width 608 height 43
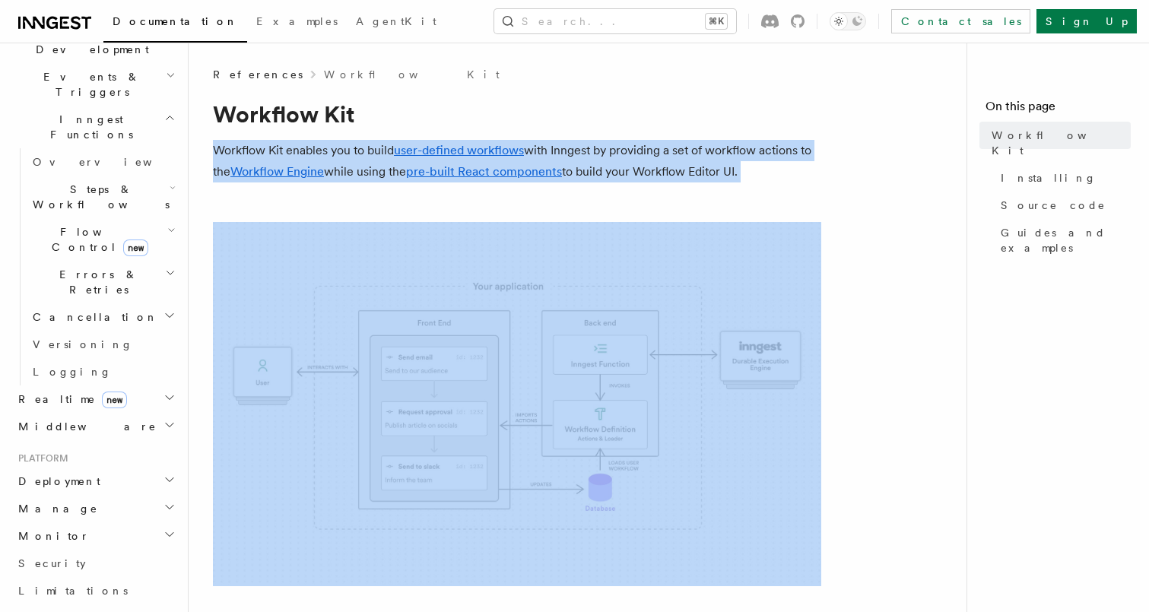
click at [353, 163] on p "Workflow Kit enables you to build user-defined workflows with Inngest by provid…" at bounding box center [517, 161] width 608 height 43
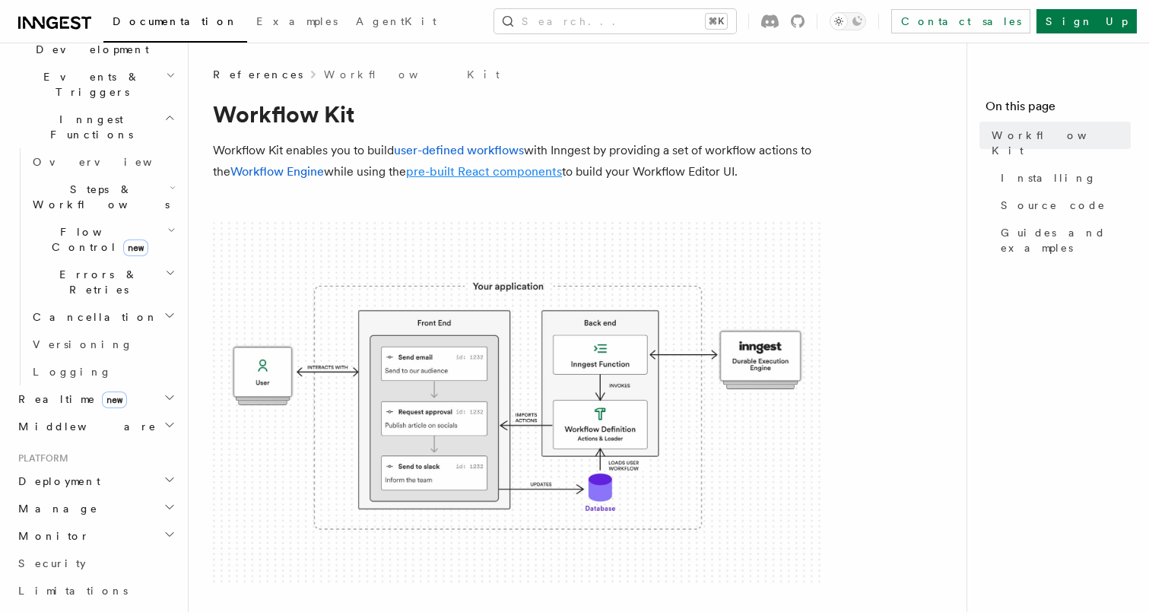
click at [459, 168] on link "pre-built React components" at bounding box center [484, 171] width 156 height 14
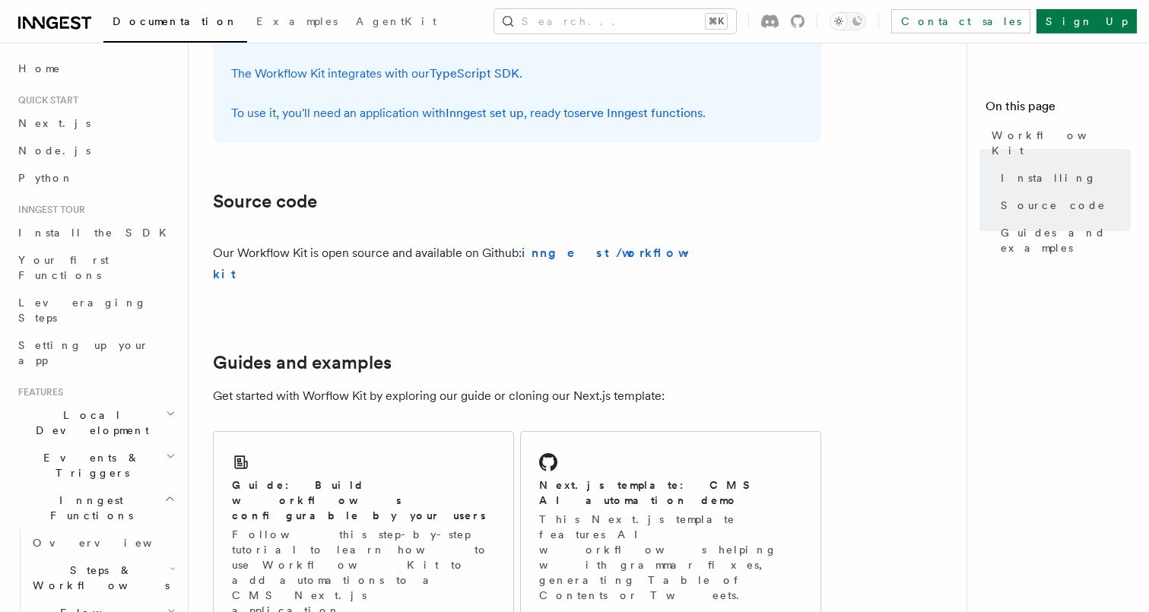
scroll to position [790, 0]
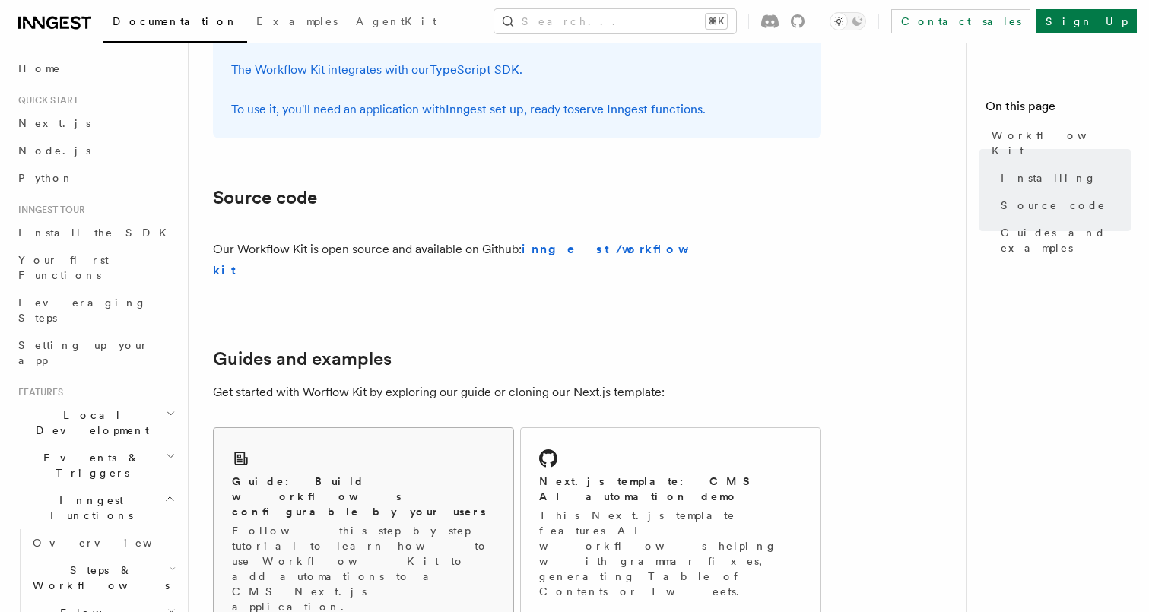
click at [414, 428] on div "Guide: Build workflows configurable by your users Follow this step-by-step tuto…" at bounding box center [364, 530] width 300 height 205
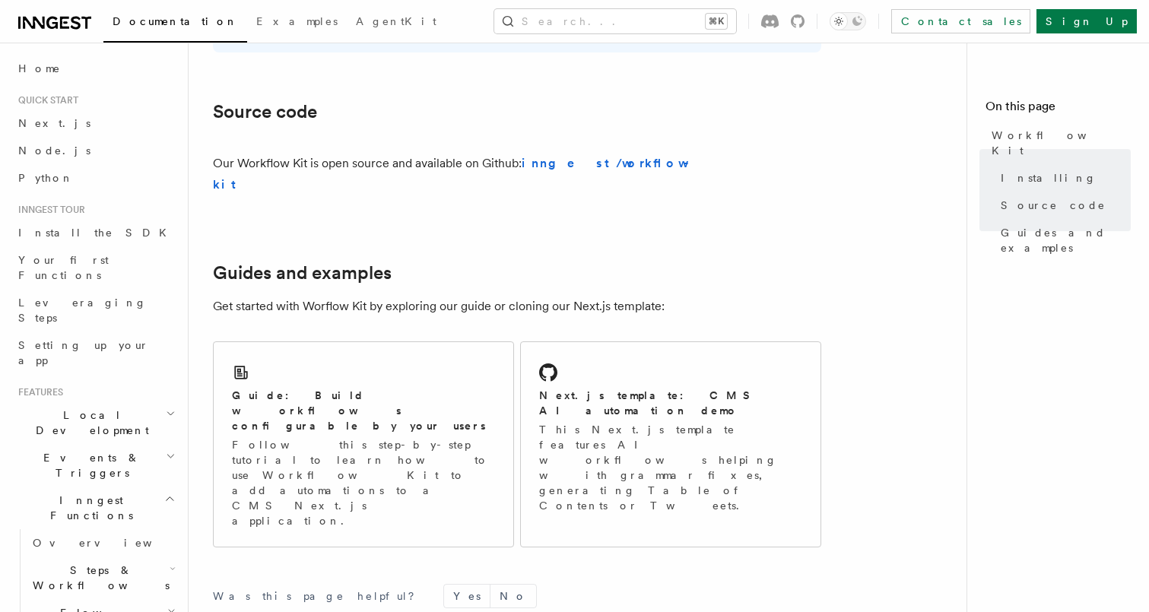
scroll to position [953, 0]
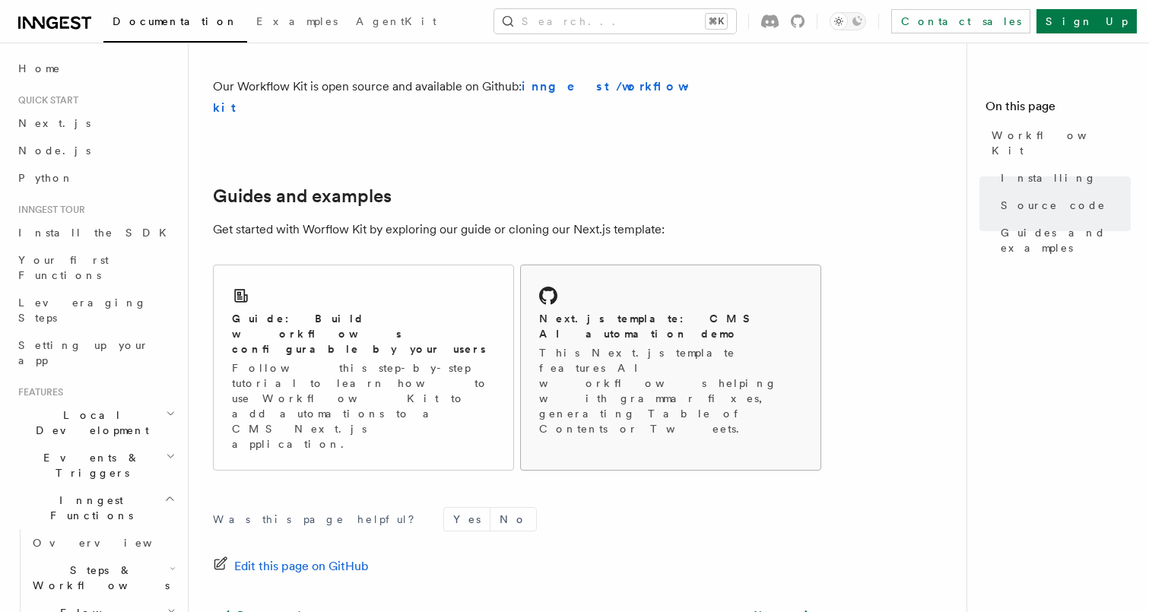
click at [633, 345] on p "This Next.js template features AI workflows helping with grammar fixes, generat…" at bounding box center [670, 390] width 263 height 91
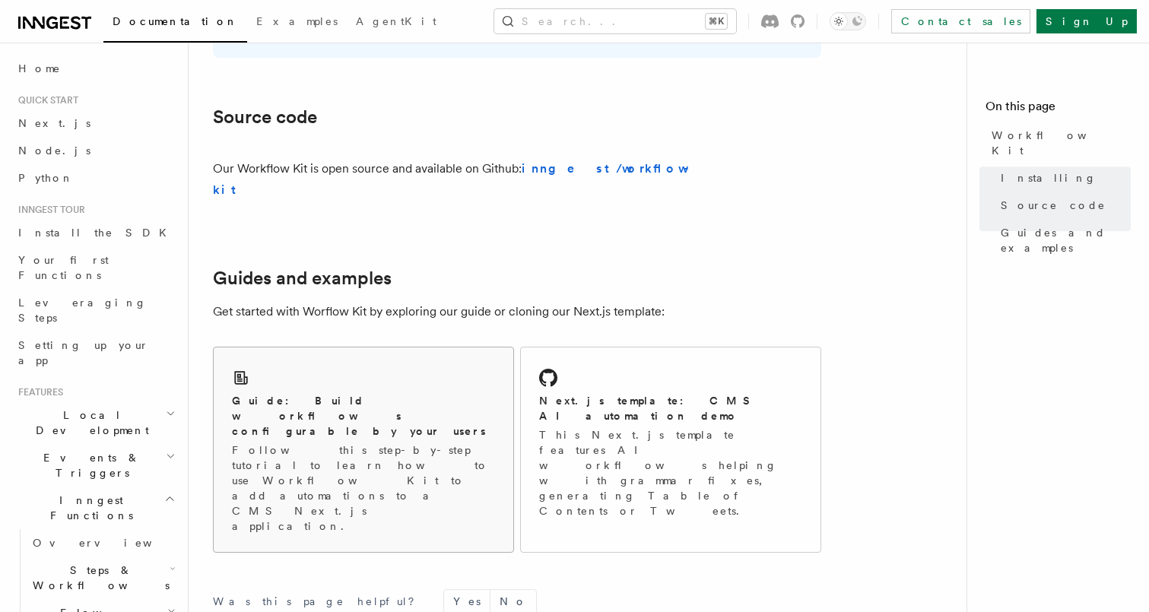
scroll to position [875, 0]
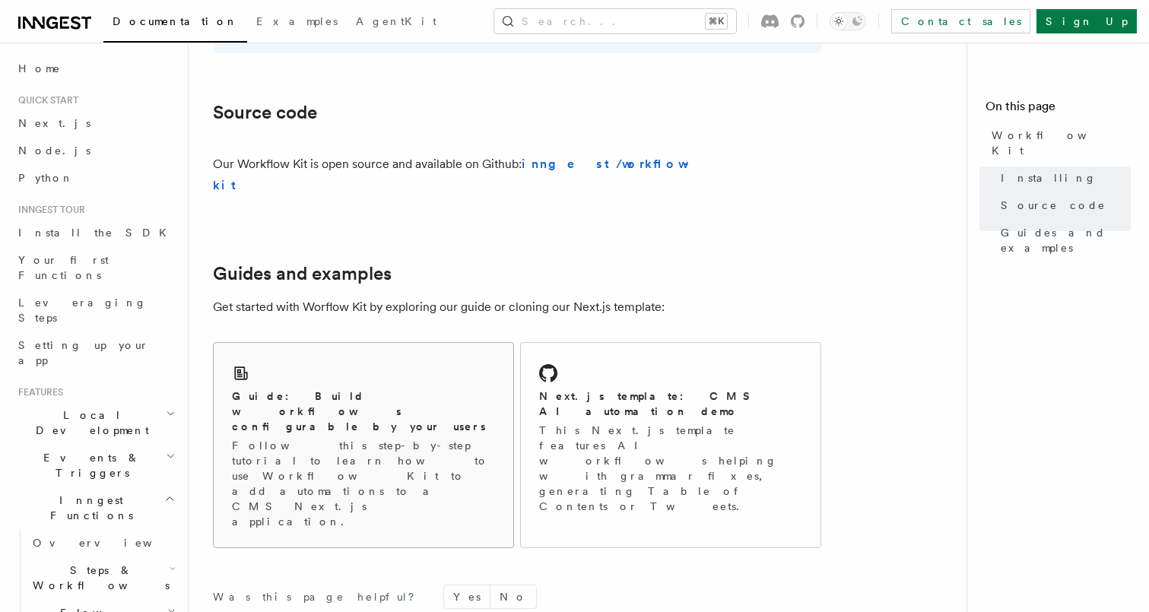
click at [312, 438] on p "Follow this step-by-step tutorial to learn how to use Workflow Kit to add autom…" at bounding box center [363, 483] width 263 height 91
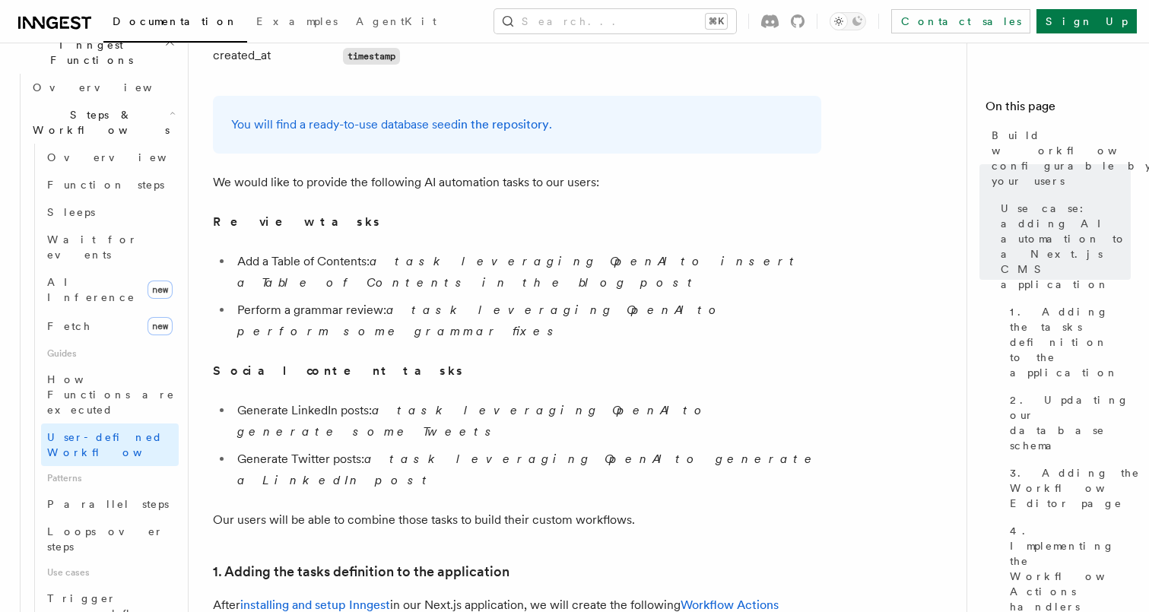
scroll to position [466, 0]
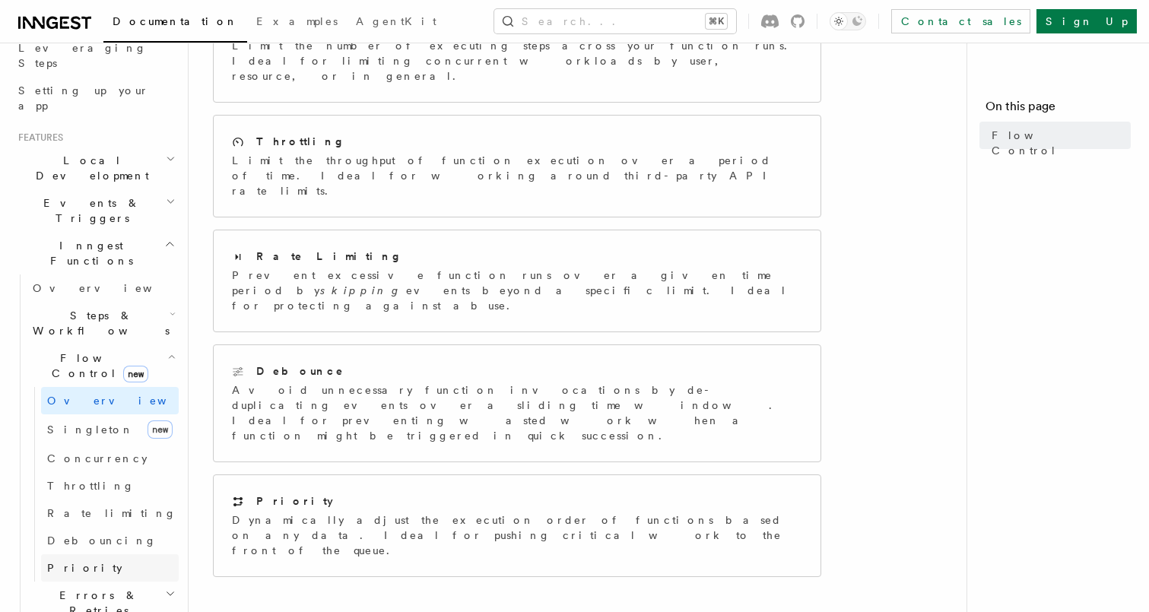
scroll to position [243, 0]
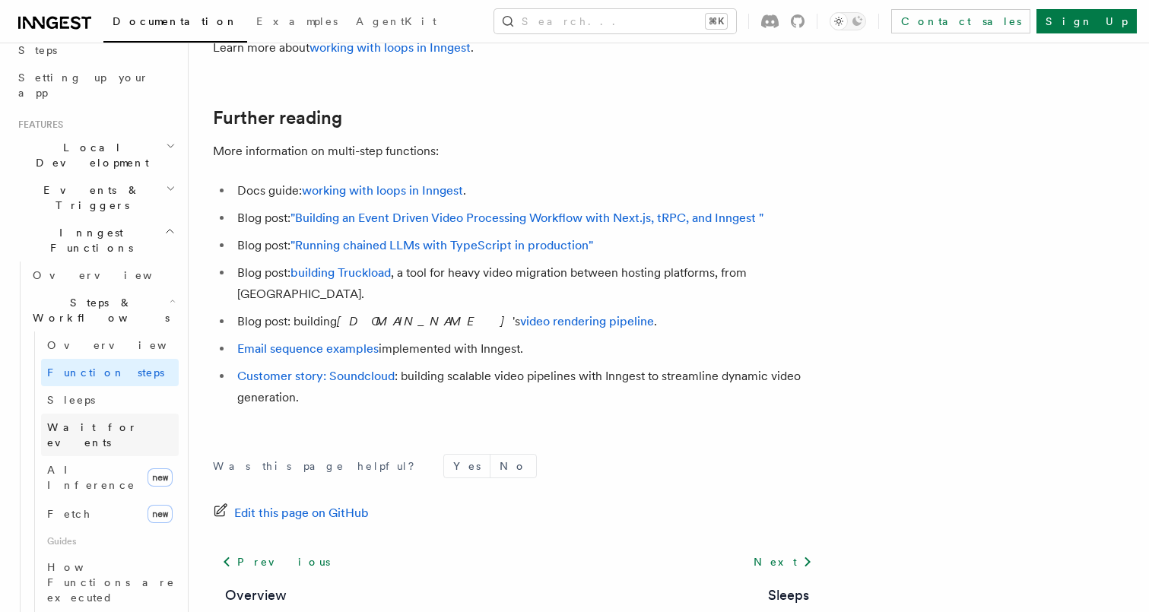
scroll to position [269, 0]
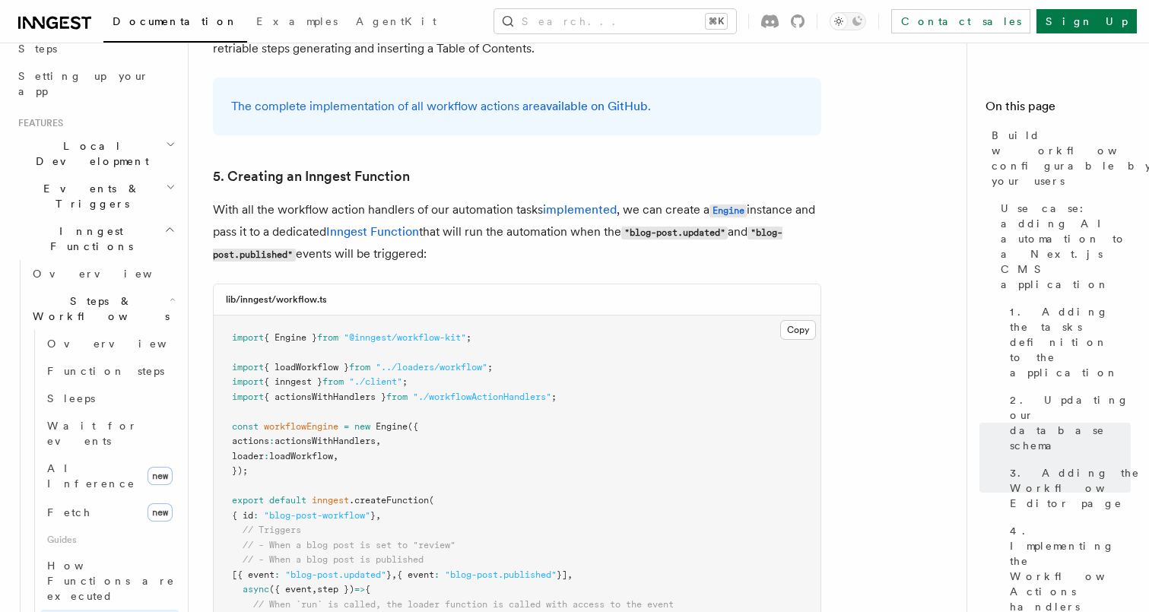
scroll to position [6549, 0]
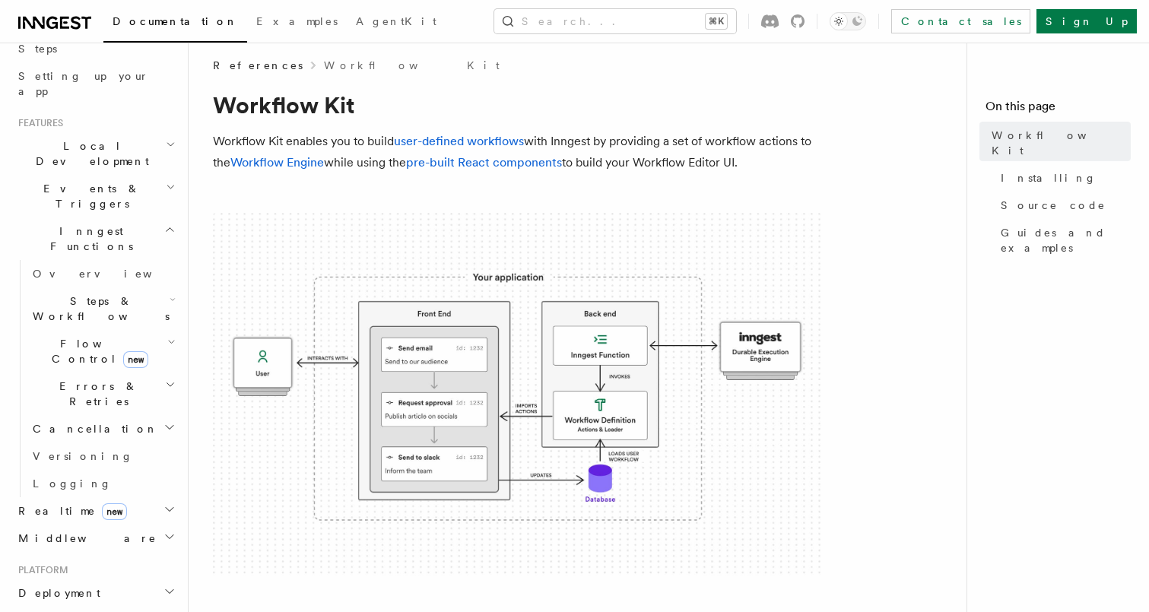
scroll to position [52, 0]
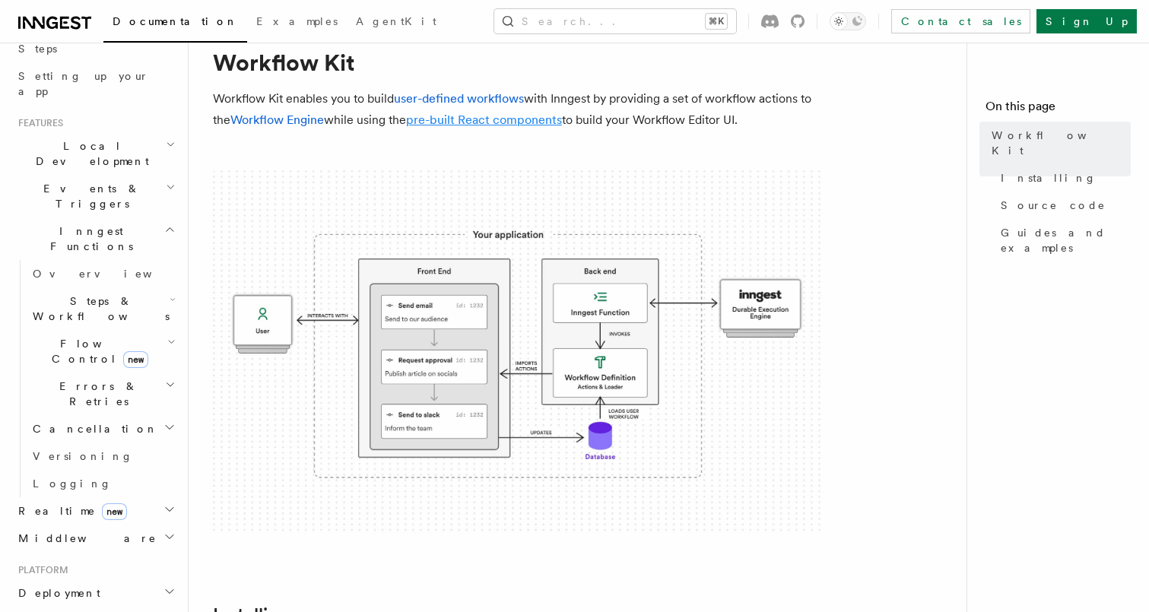
click at [439, 119] on link "pre-built React components" at bounding box center [484, 120] width 156 height 14
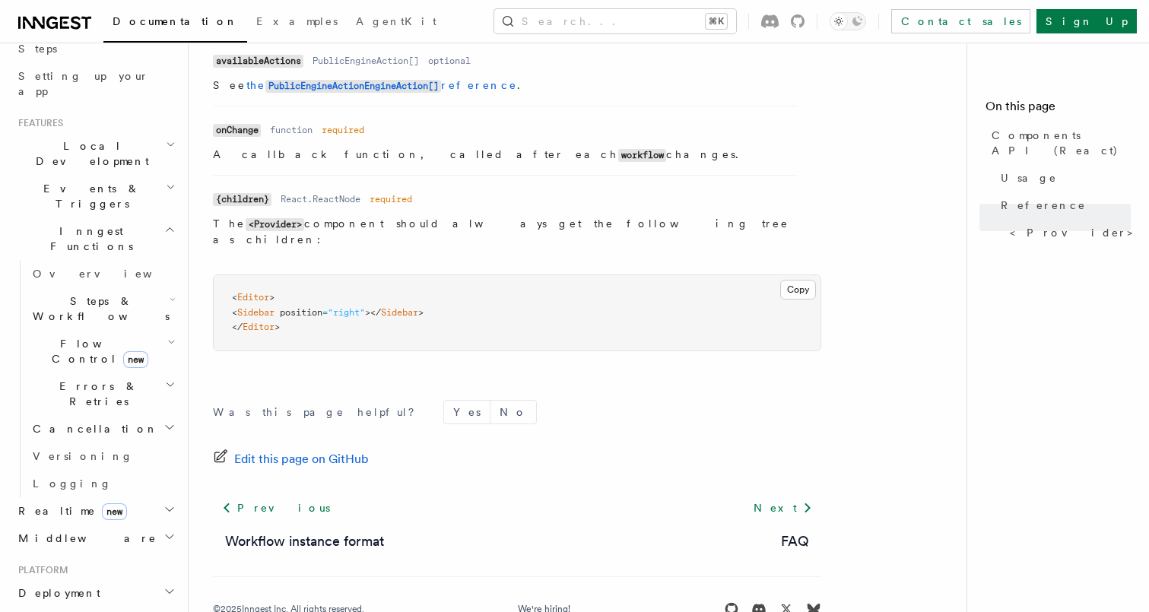
scroll to position [1437, 0]
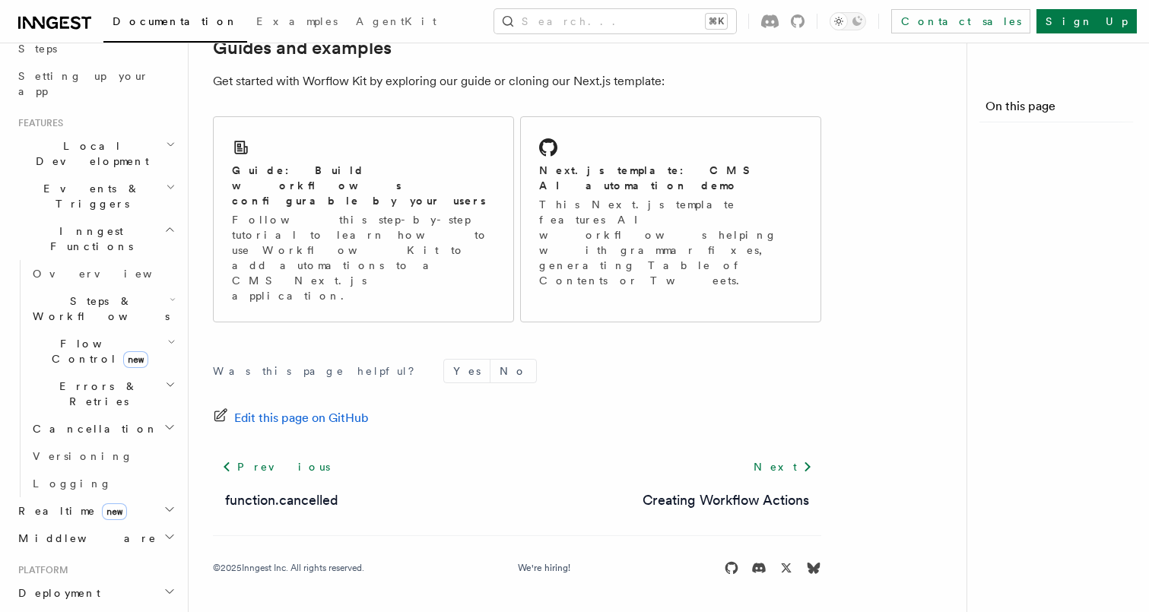
scroll to position [52, 0]
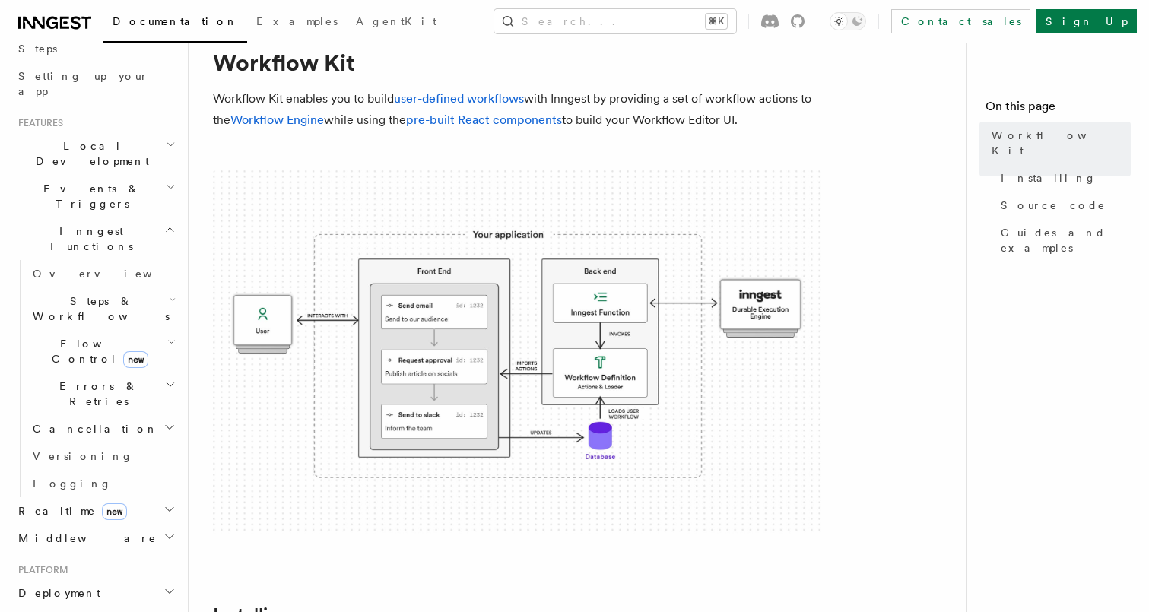
click at [105, 525] on h2 "Middleware" at bounding box center [95, 538] width 166 height 27
click at [104, 525] on h2 "Middleware" at bounding box center [95, 538] width 166 height 27
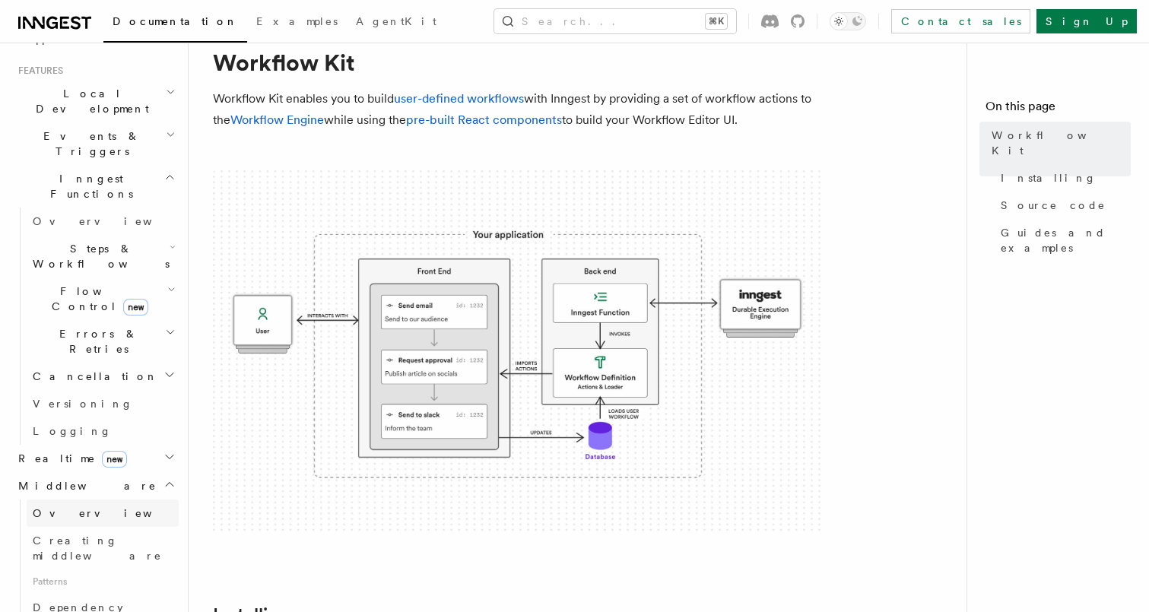
scroll to position [324, 0]
click at [109, 470] on h2 "Middleware" at bounding box center [95, 483] width 166 height 27
click at [116, 442] on h2 "Realtime new" at bounding box center [95, 455] width 166 height 27
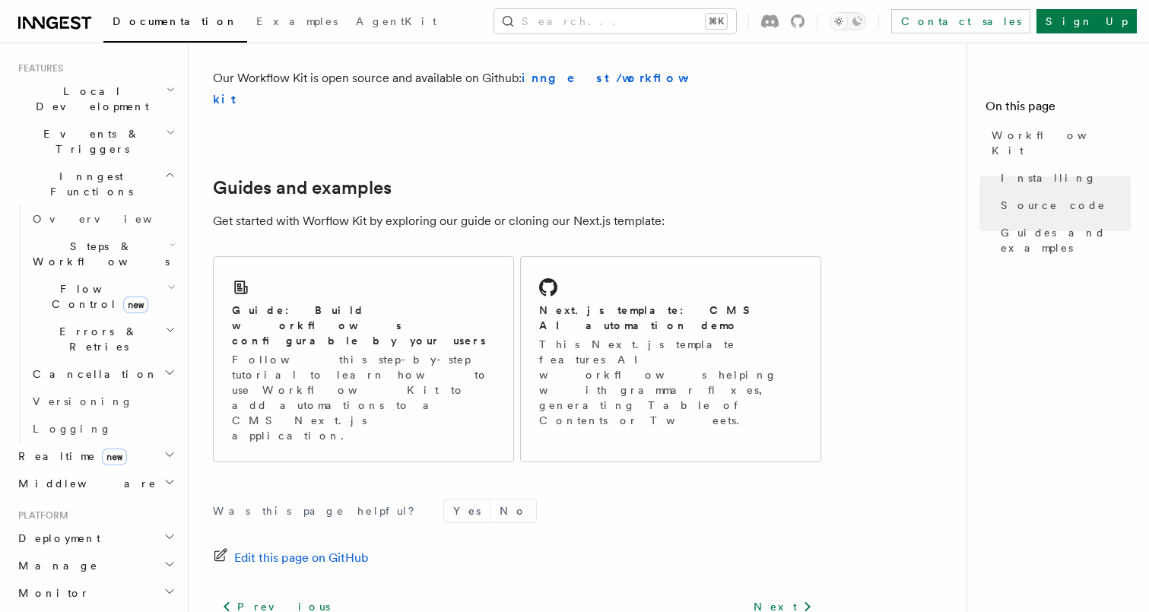
scroll to position [376, 0]
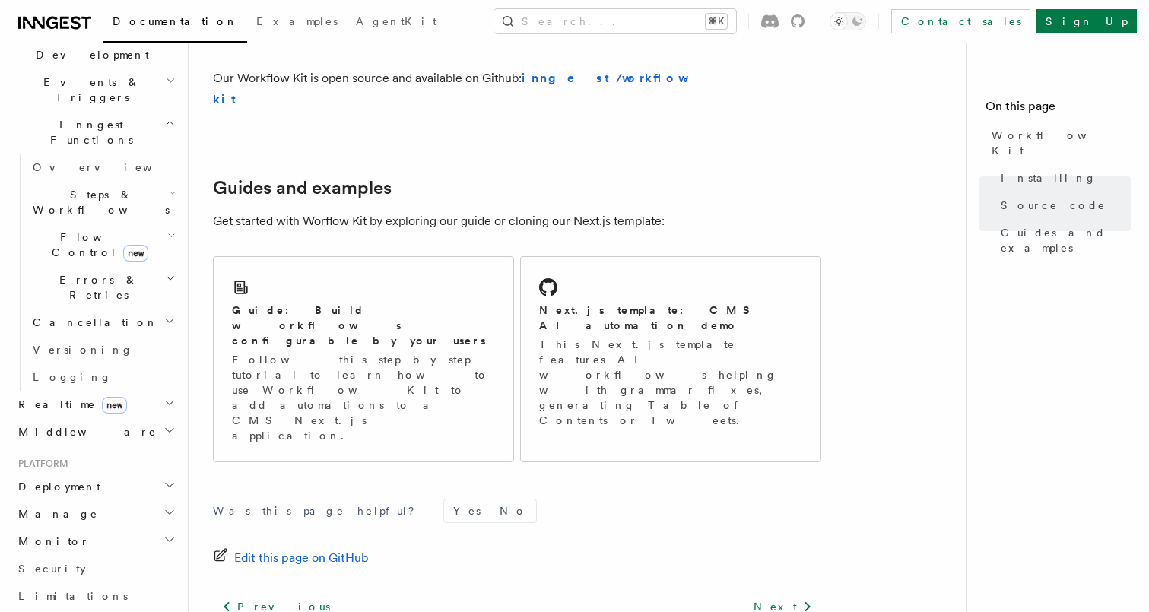
click at [141, 528] on h2 "Monitor" at bounding box center [95, 541] width 166 height 27
click at [129, 561] on span "Observability & metrics" at bounding box center [111, 576] width 157 height 30
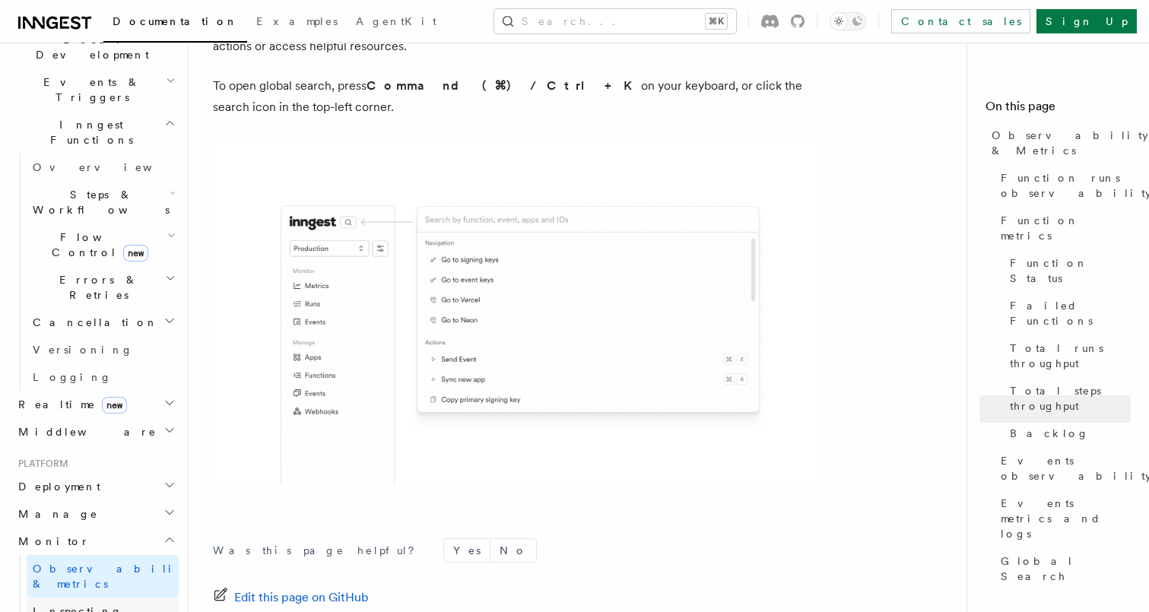
scroll to position [5108, 0]
click at [48, 605] on span "Inspecting function runs" at bounding box center [90, 618] width 114 height 27
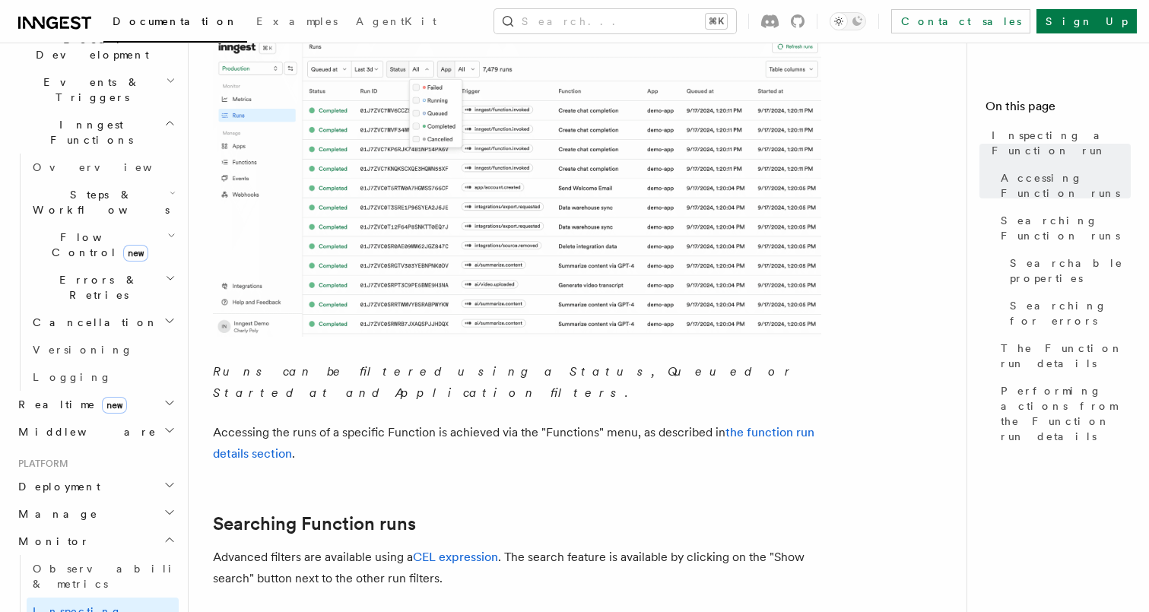
scroll to position [330, 0]
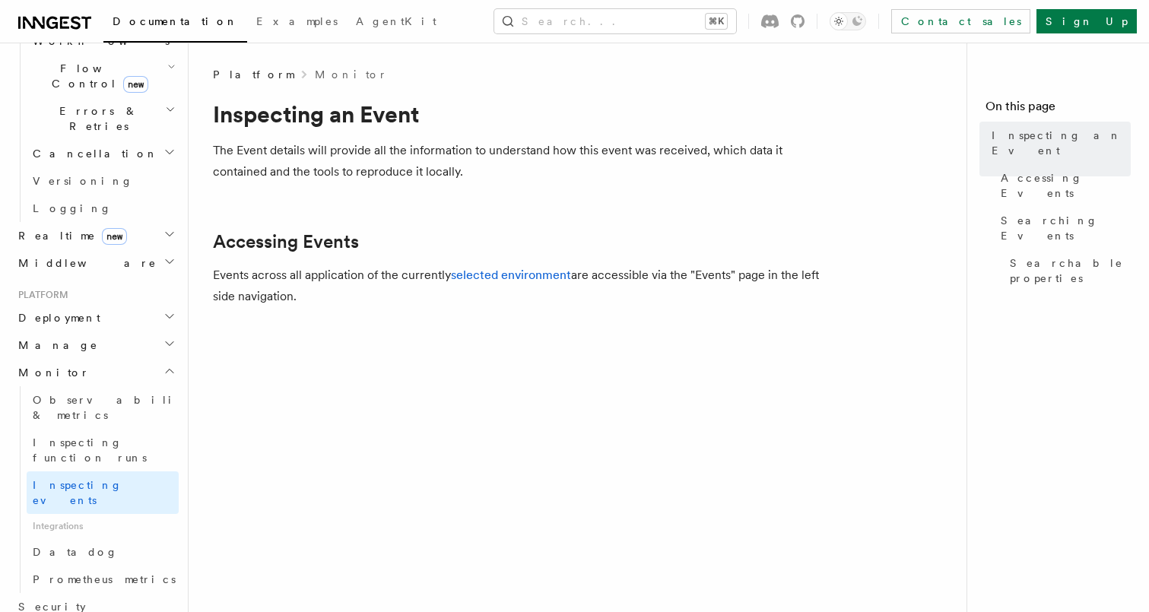
scroll to position [543, 0]
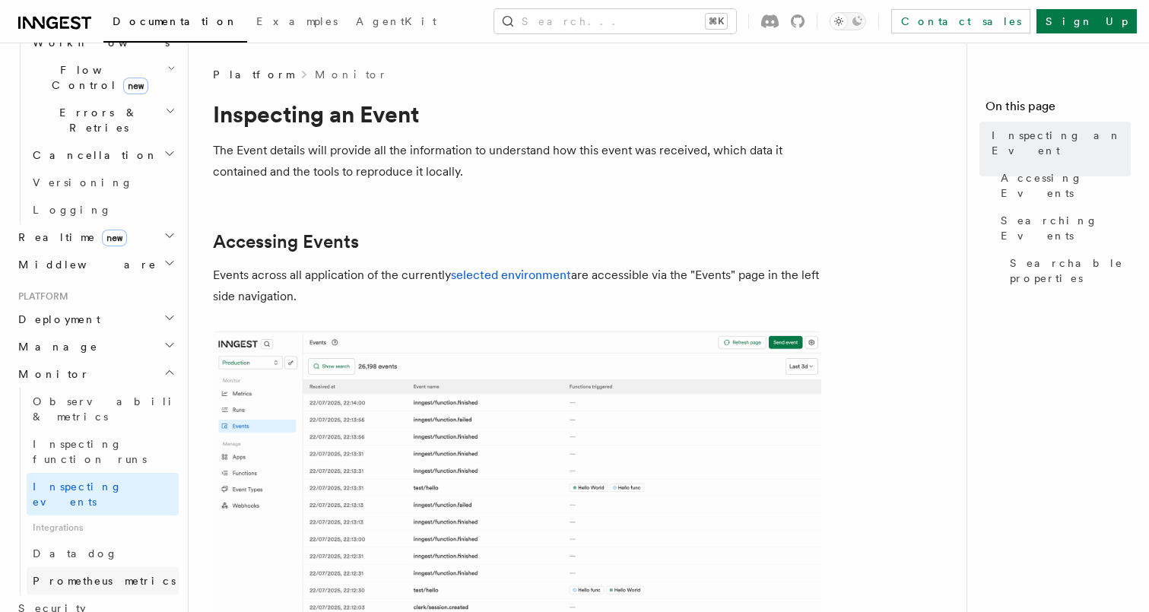
click at [103, 575] on span "Prometheus metrics" at bounding box center [104, 581] width 143 height 12
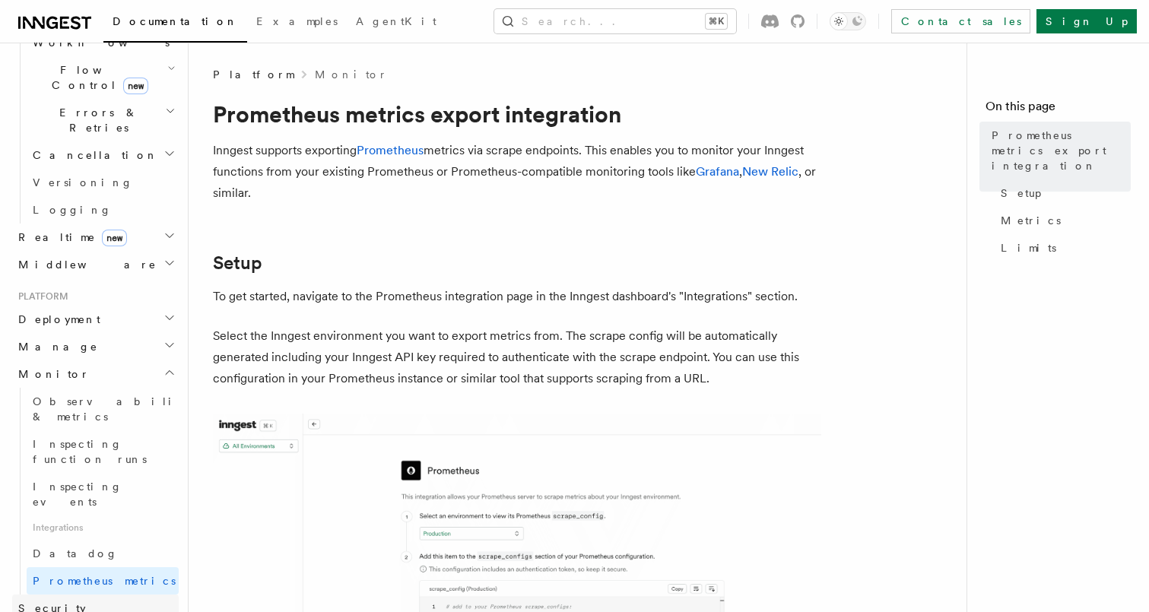
click at [97, 595] on link "Security" at bounding box center [95, 608] width 166 height 27
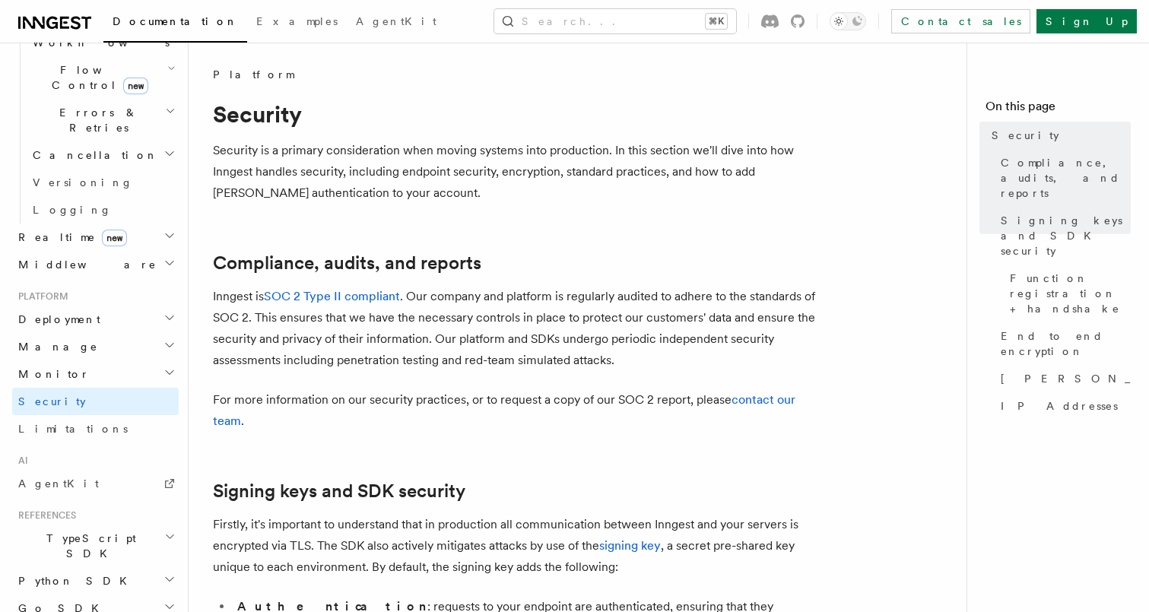
click at [84, 595] on h2 "Go SDK" at bounding box center [95, 608] width 166 height 27
